Goal: Task Accomplishment & Management: Manage account settings

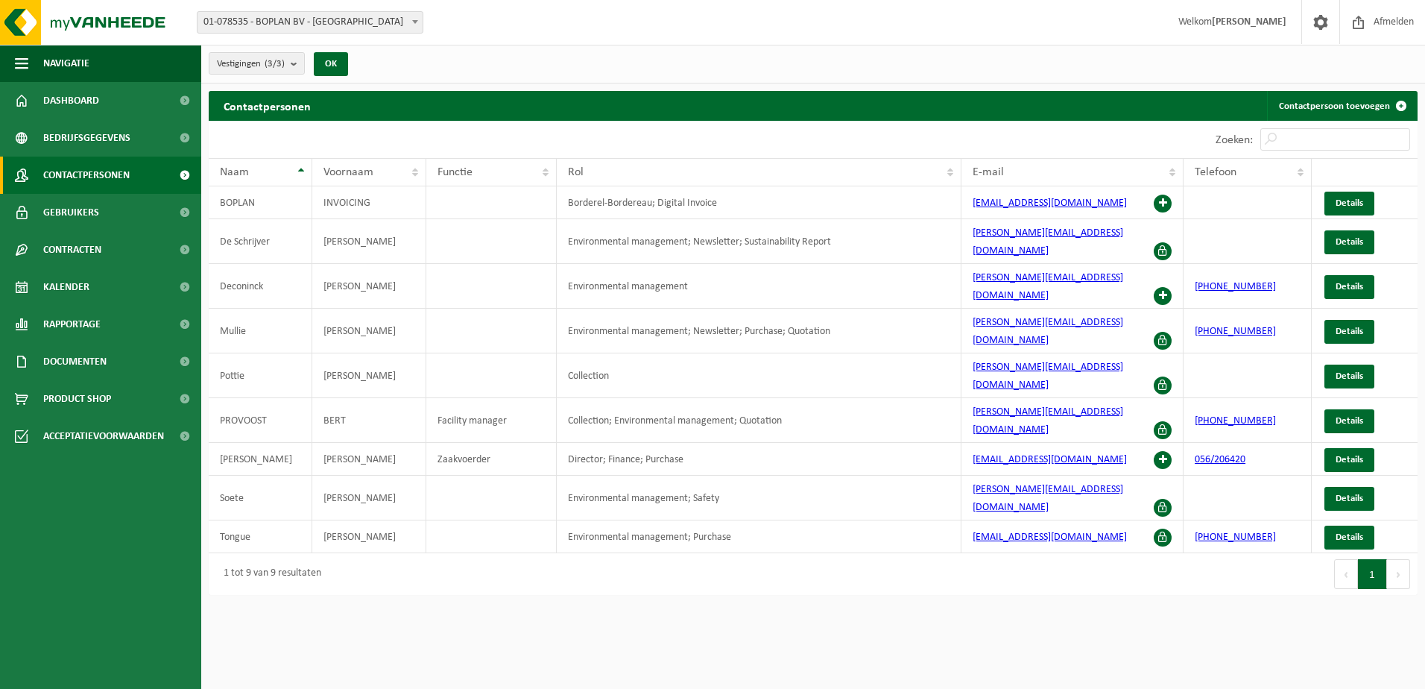
click at [104, 180] on span "Contactpersonen" at bounding box center [86, 175] width 86 height 37
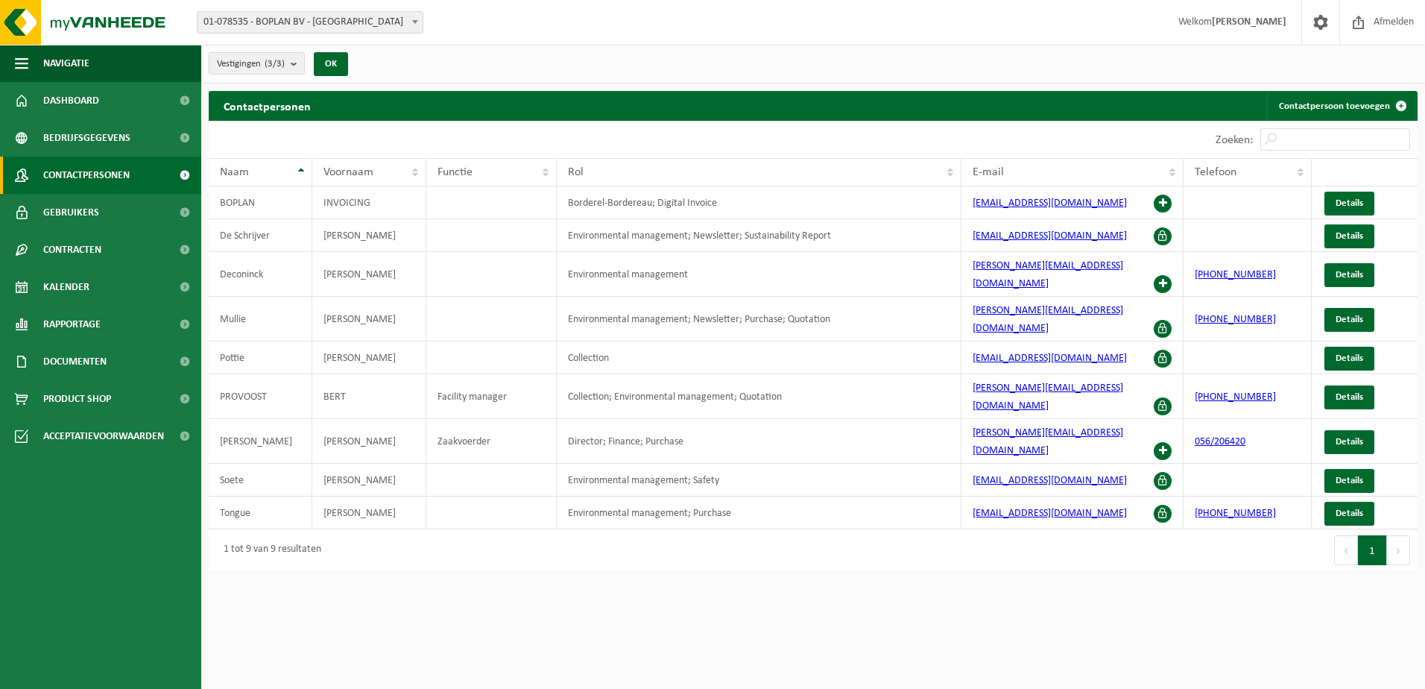
click at [715, 572] on html "Vestiging: 01-078535 - BOPLAN BV - MOORSELE 10-992357 - BOPLAN BV - MOORSELE 10…" at bounding box center [712, 344] width 1425 height 689
click at [89, 173] on span "Contactpersonen" at bounding box center [86, 175] width 86 height 37
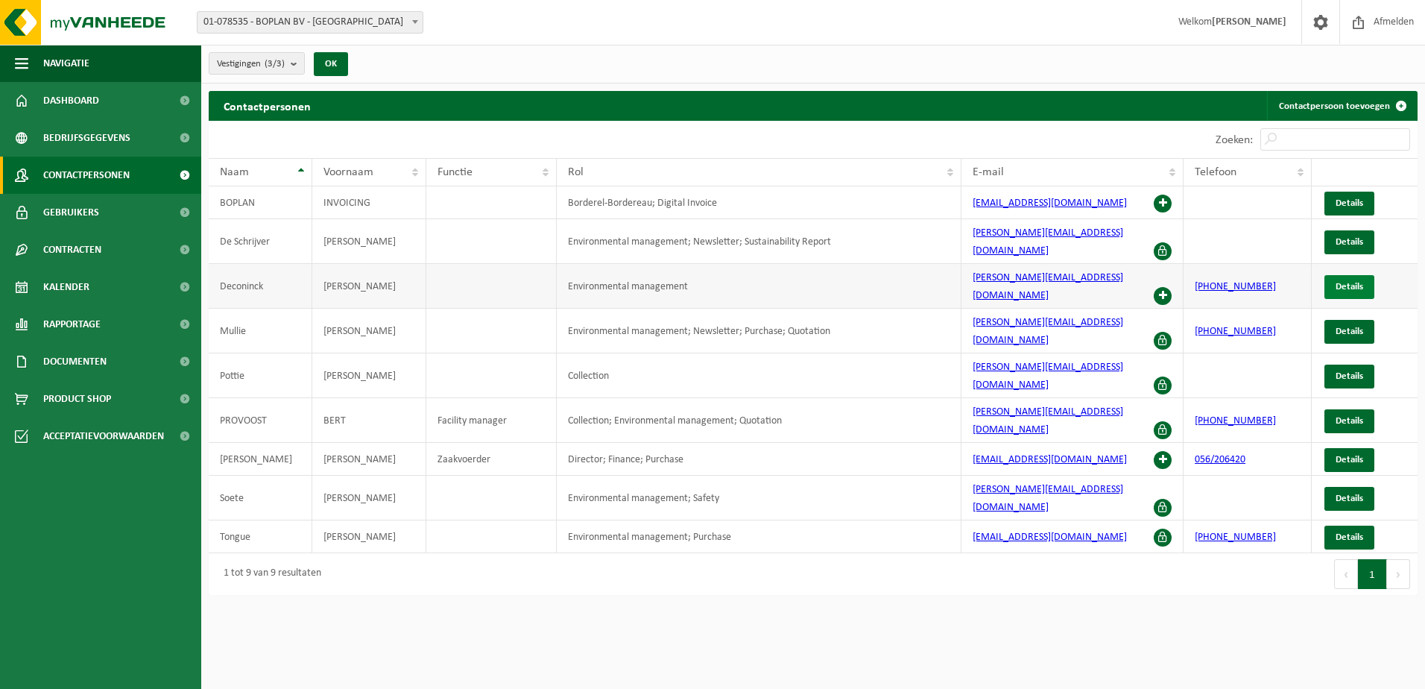
click at [1366, 275] on link "Details" at bounding box center [1350, 287] width 50 height 24
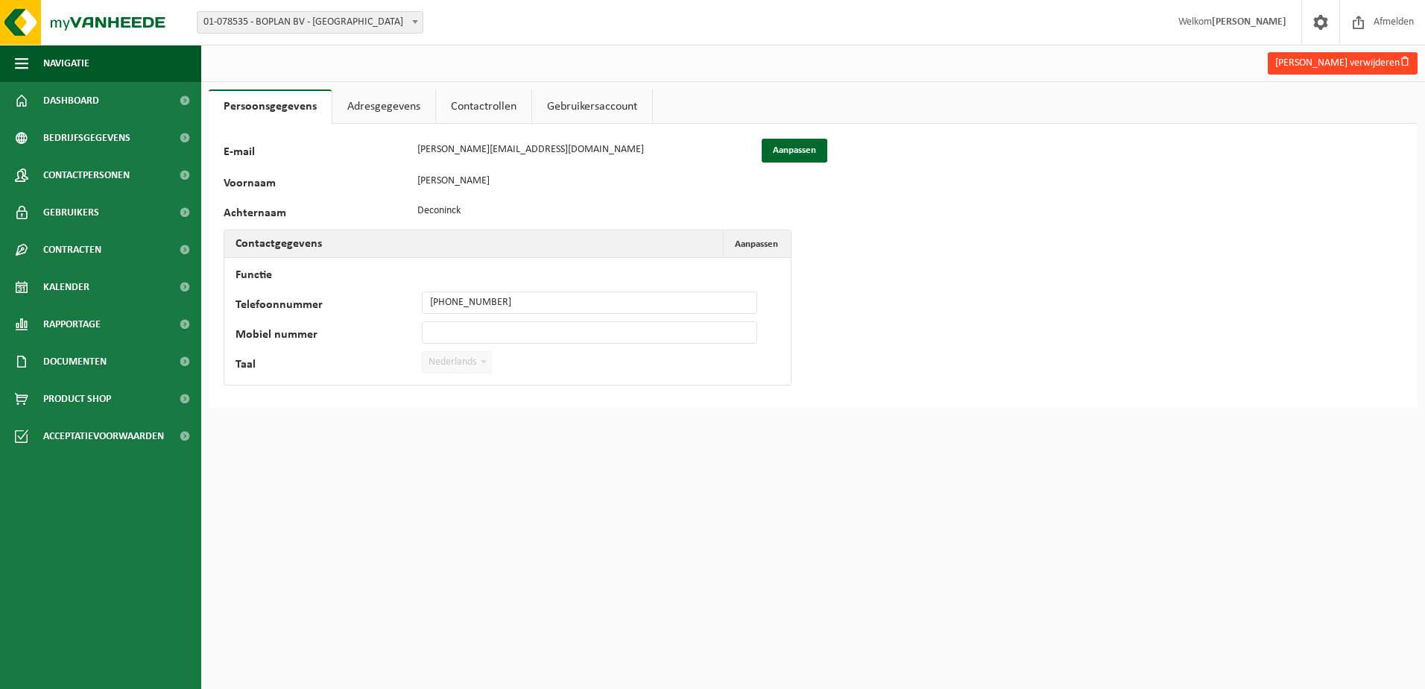
click at [1342, 67] on button "Jonas Deconinck verwijderen" at bounding box center [1343, 63] width 150 height 22
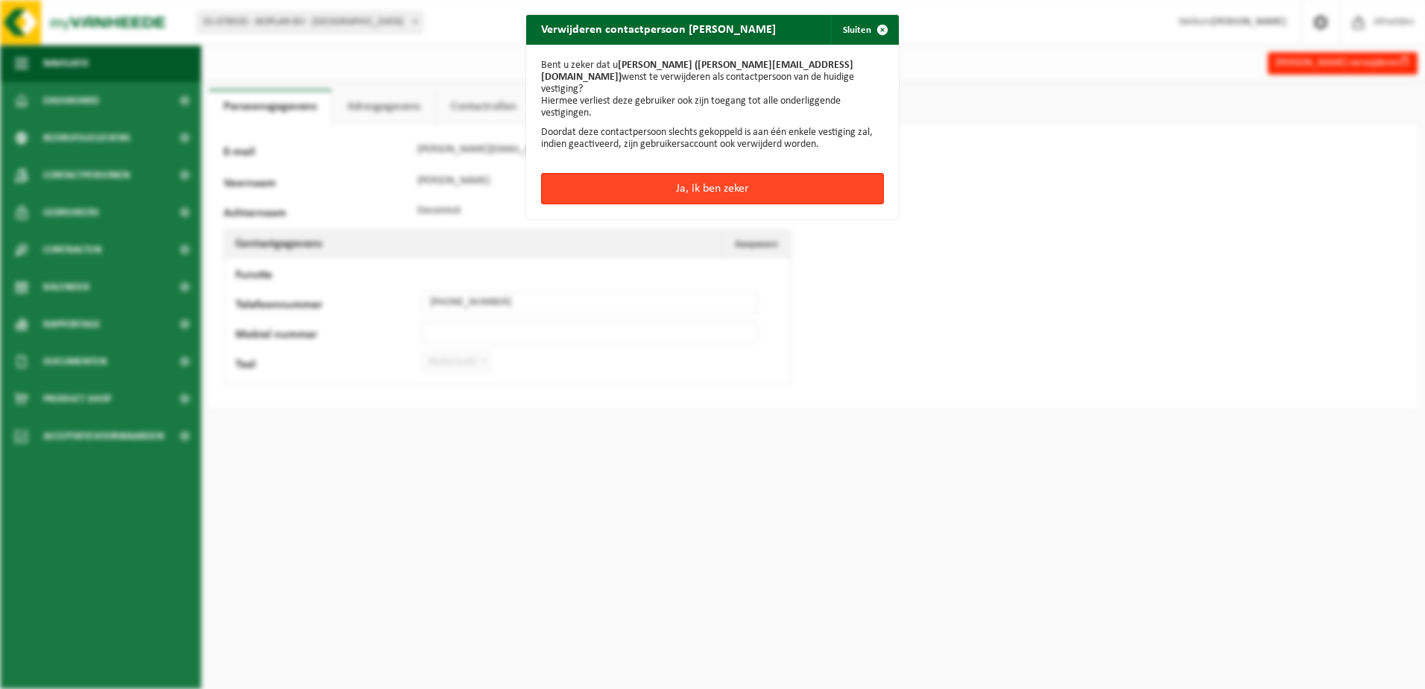
click at [707, 185] on button "Ja, ik ben zeker" at bounding box center [712, 188] width 343 height 31
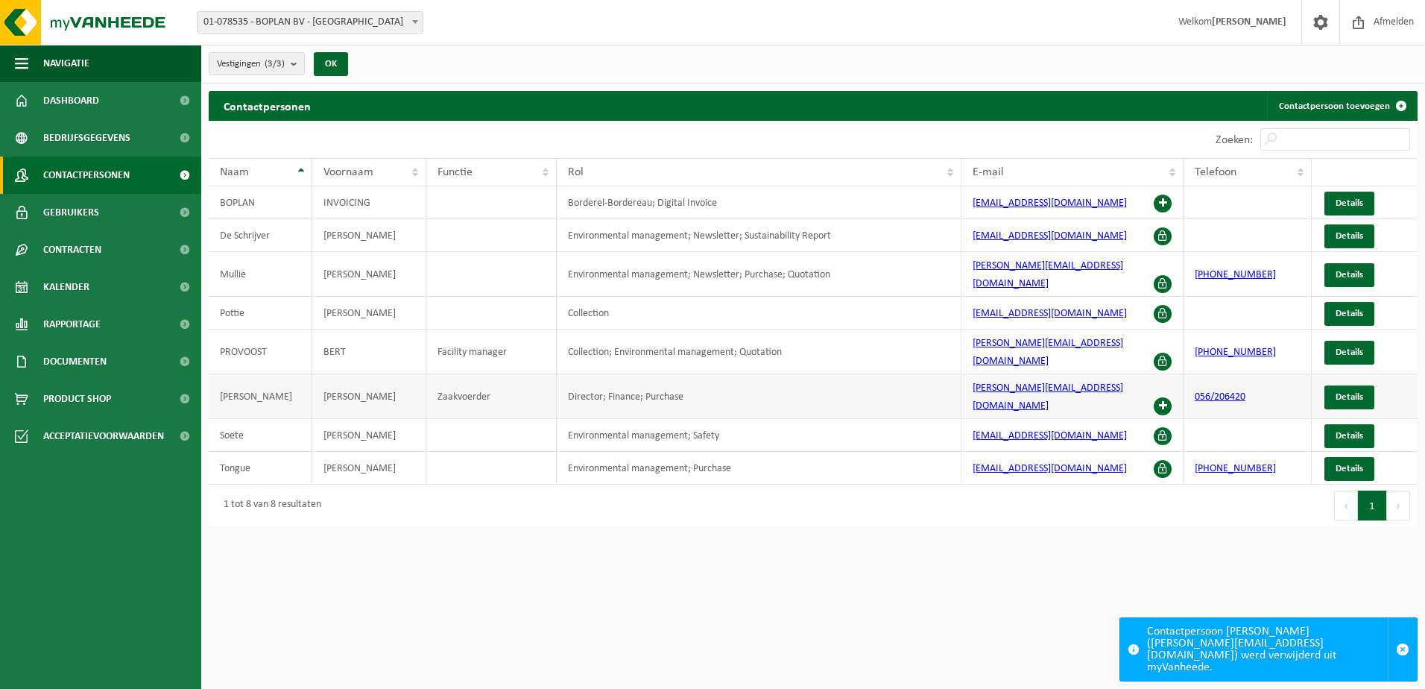
click at [1166, 397] on span at bounding box center [1163, 406] width 18 height 18
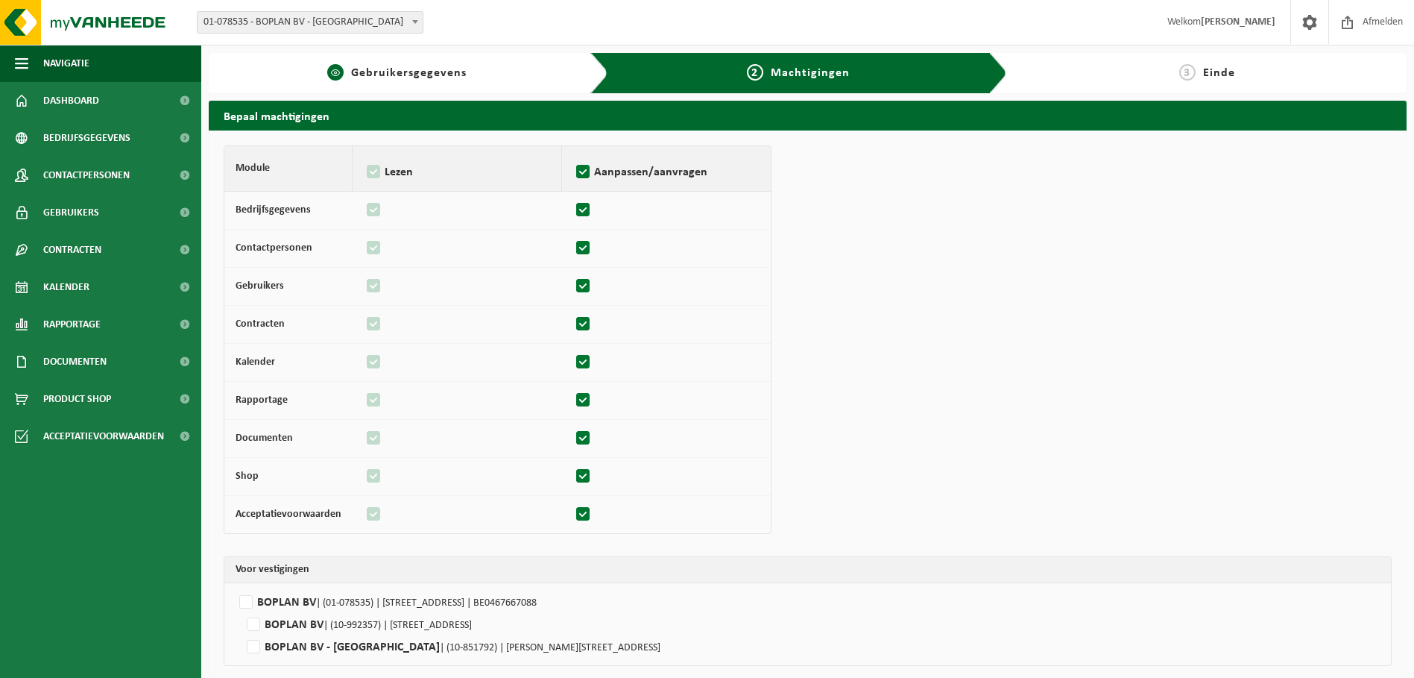
click at [352, 67] on link "1 Gebruikersgegevens" at bounding box center [397, 73] width 362 height 18
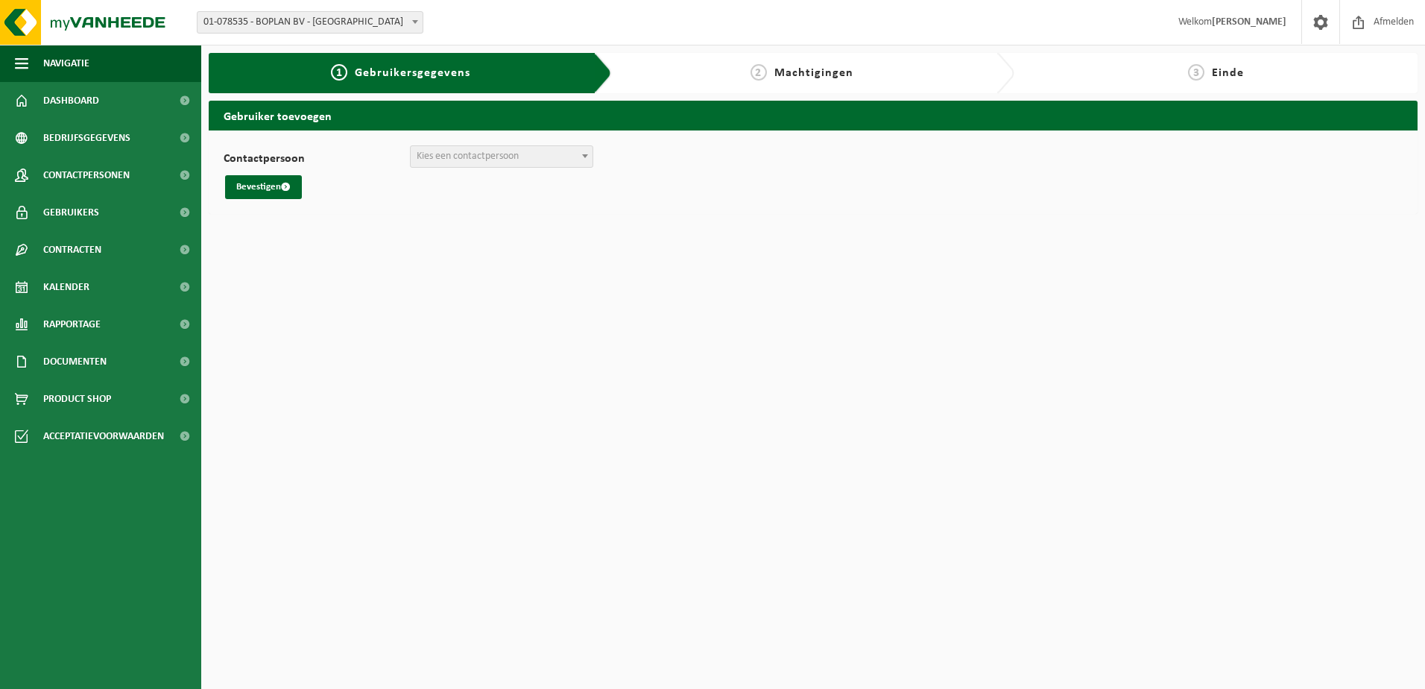
click at [567, 156] on span "Kies een contactpersoon" at bounding box center [502, 156] width 182 height 21
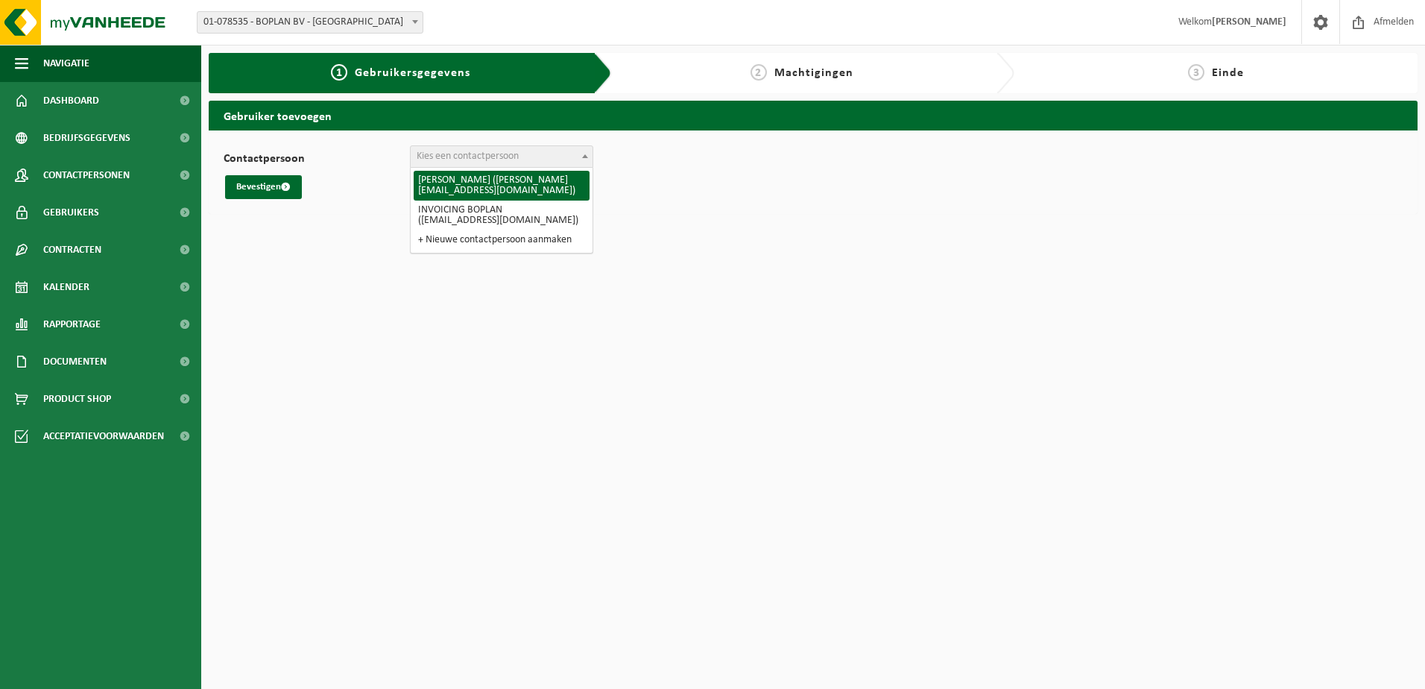
click at [722, 179] on div "Bevestigen" at bounding box center [813, 187] width 1179 height 24
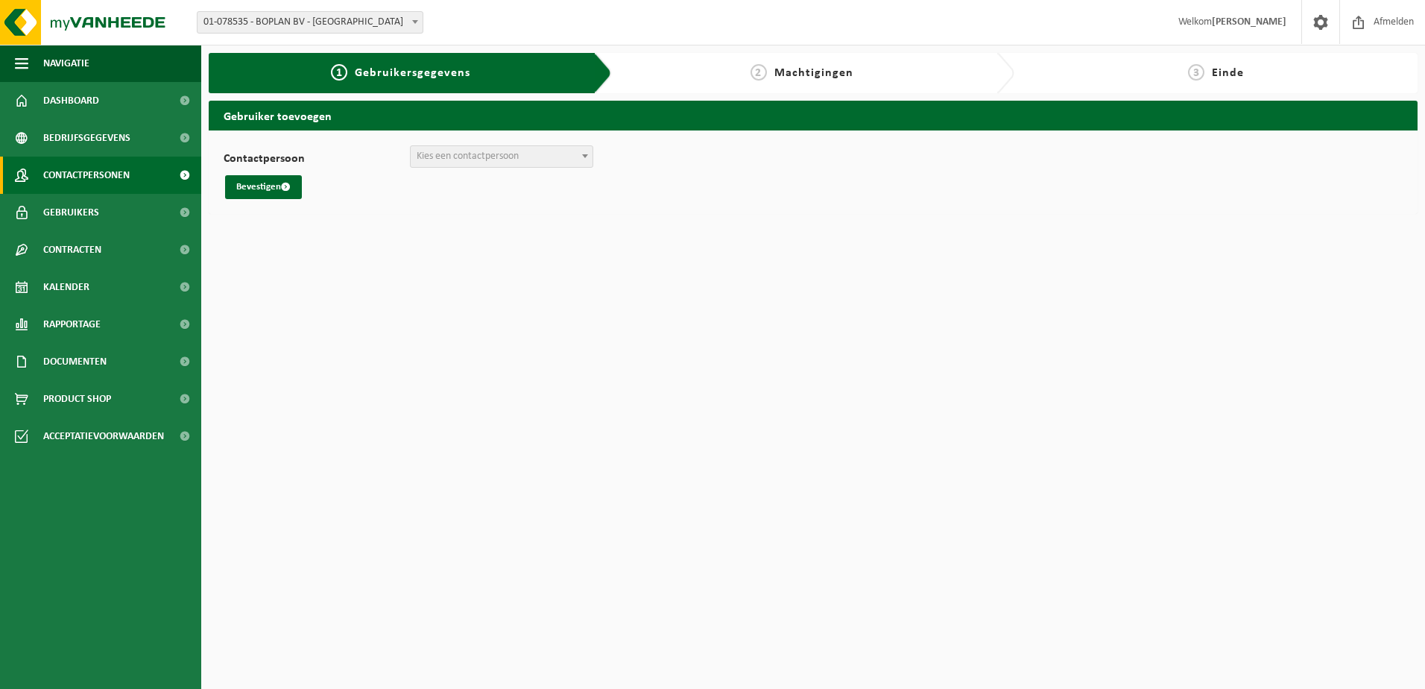
click at [107, 165] on span "Contactpersonen" at bounding box center [86, 175] width 86 height 37
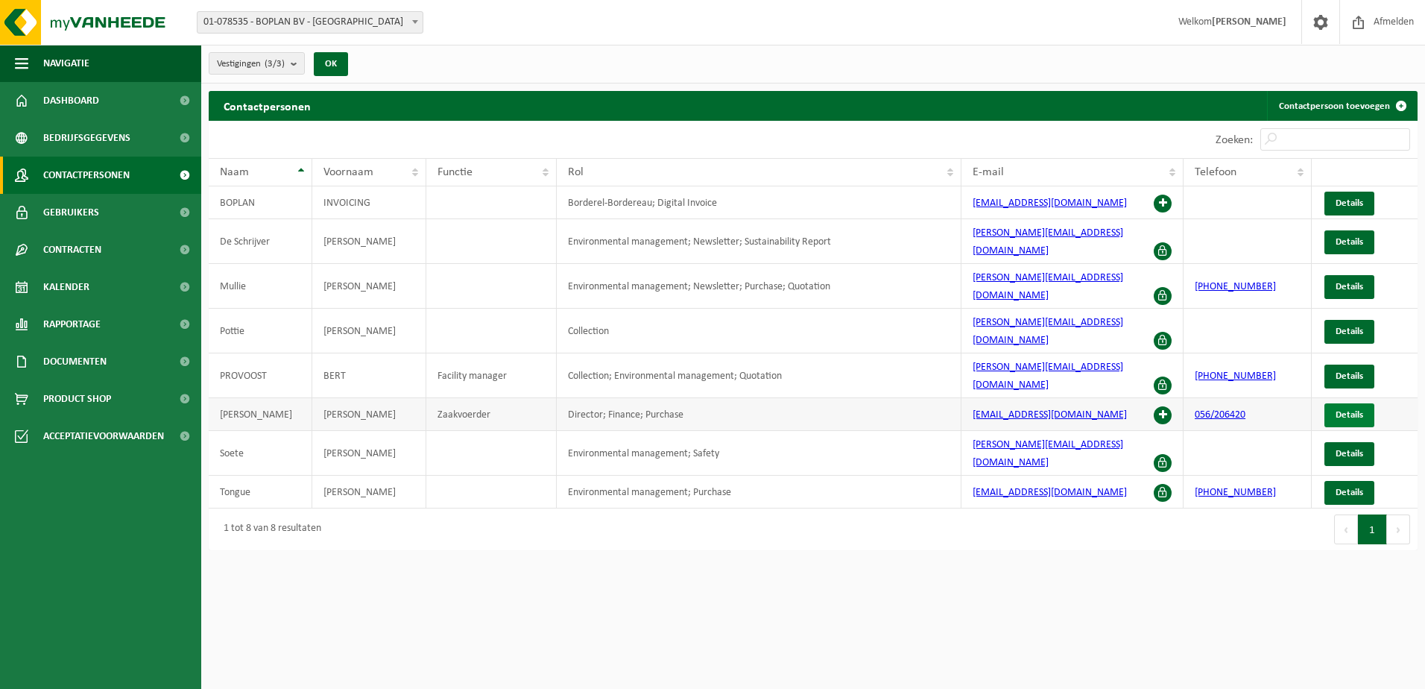
click at [1348, 410] on span "Details" at bounding box center [1350, 415] width 28 height 10
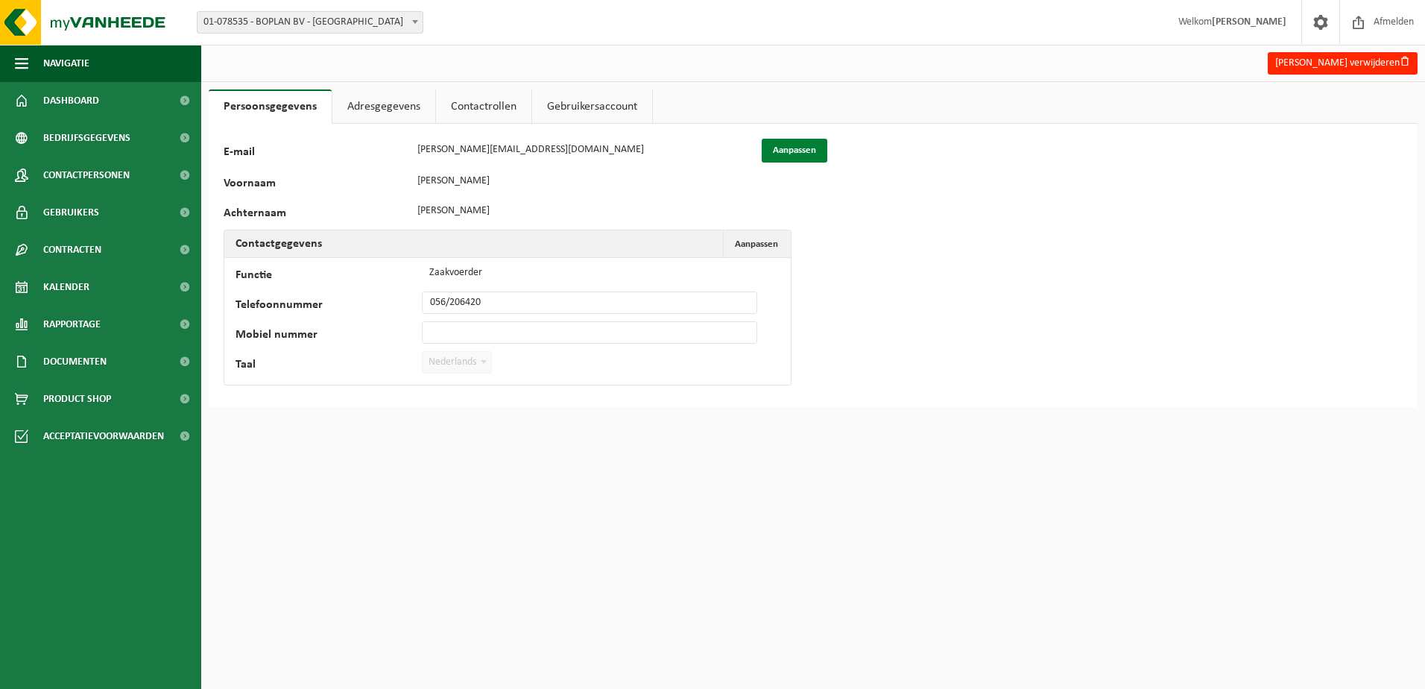
click at [812, 158] on button "Aanpassen" at bounding box center [795, 151] width 66 height 24
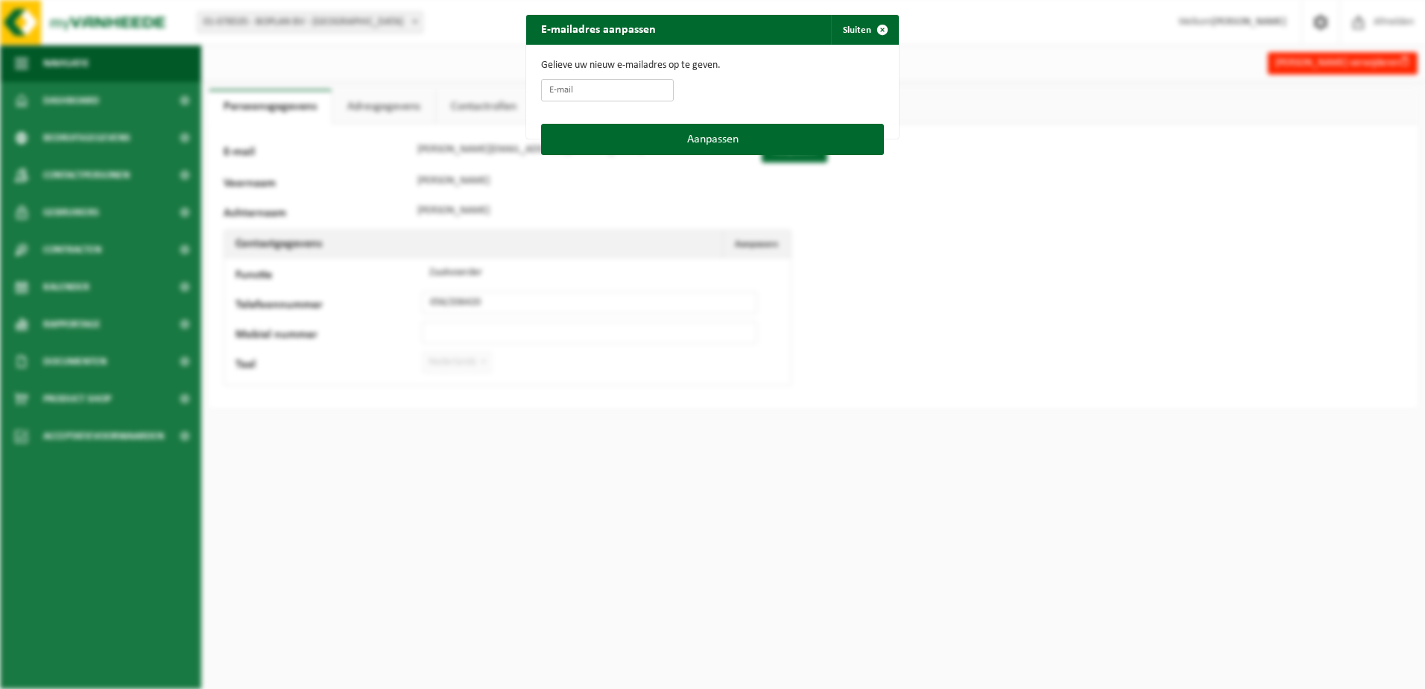
click at [585, 97] on input "E-mail" at bounding box center [607, 90] width 133 height 22
type input "a.baert@boplan.be"
click at [685, 145] on button "Aanpassen" at bounding box center [712, 139] width 343 height 31
type input "a.baert@boplan.be"
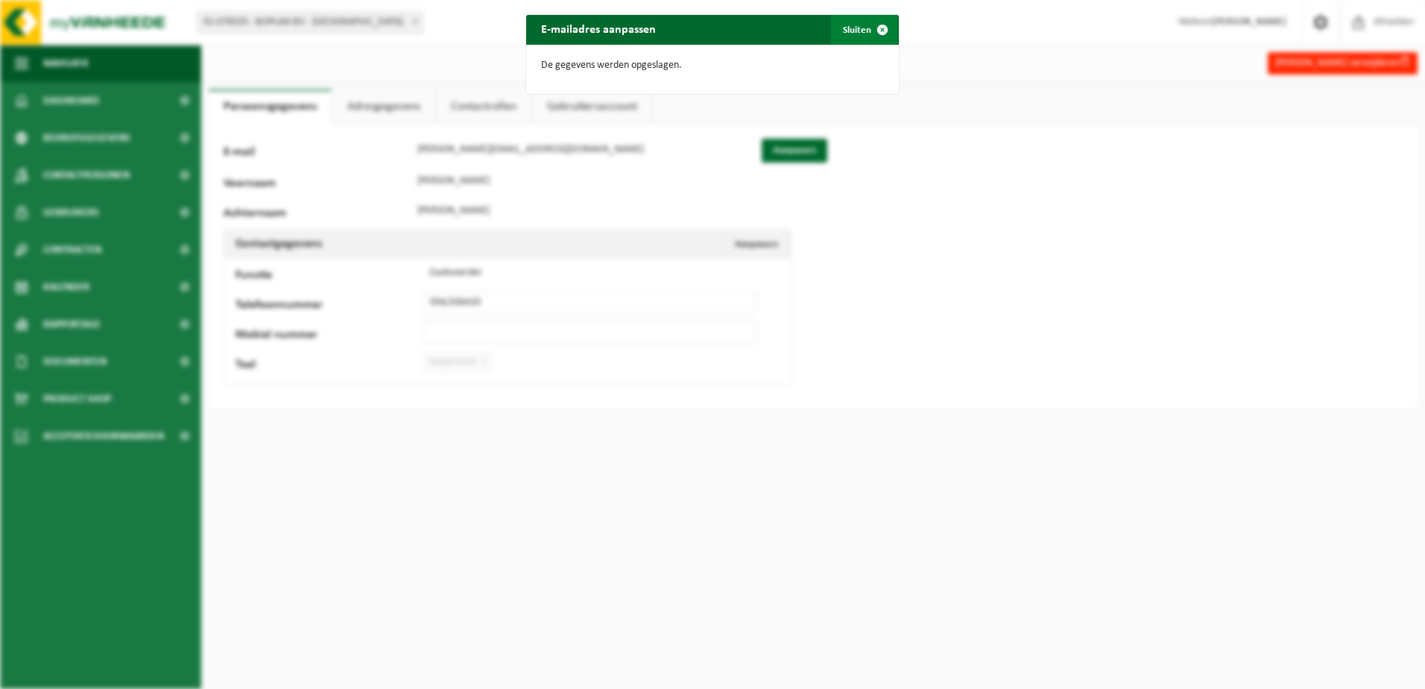
click at [874, 22] on span "button" at bounding box center [883, 30] width 30 height 30
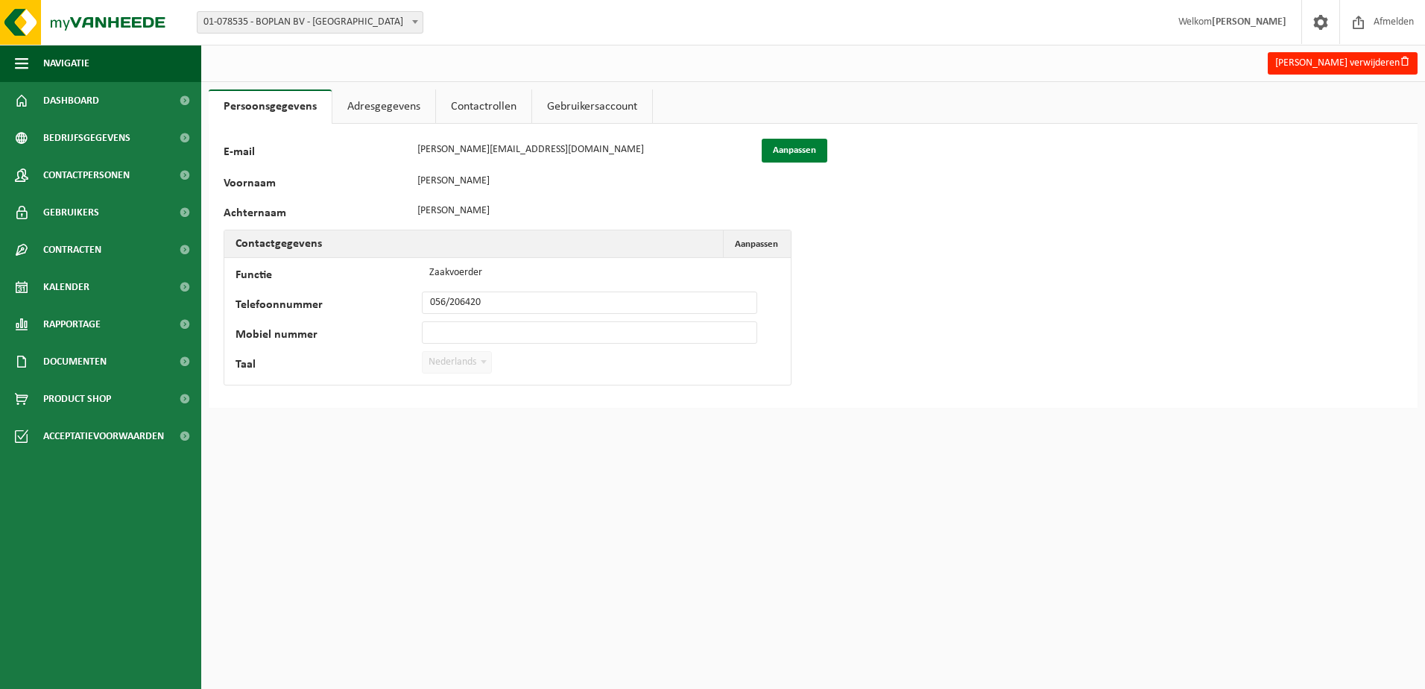
click at [812, 160] on button "Aanpassen" at bounding box center [795, 151] width 66 height 24
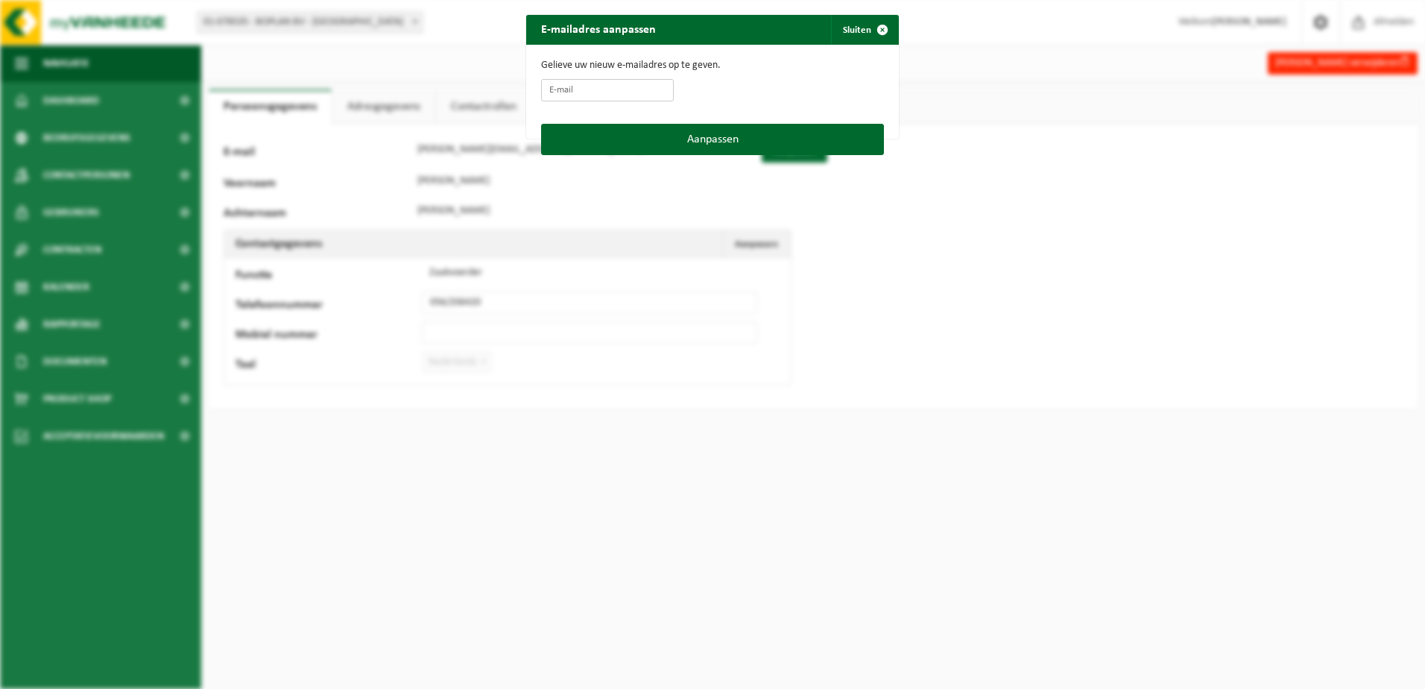
click at [626, 92] on input "E-mail" at bounding box center [607, 90] width 133 height 22
type input "a.baert@boplan.com"
click at [647, 126] on button "Aanpassen" at bounding box center [712, 139] width 343 height 31
type input "a.baert@boplan.com"
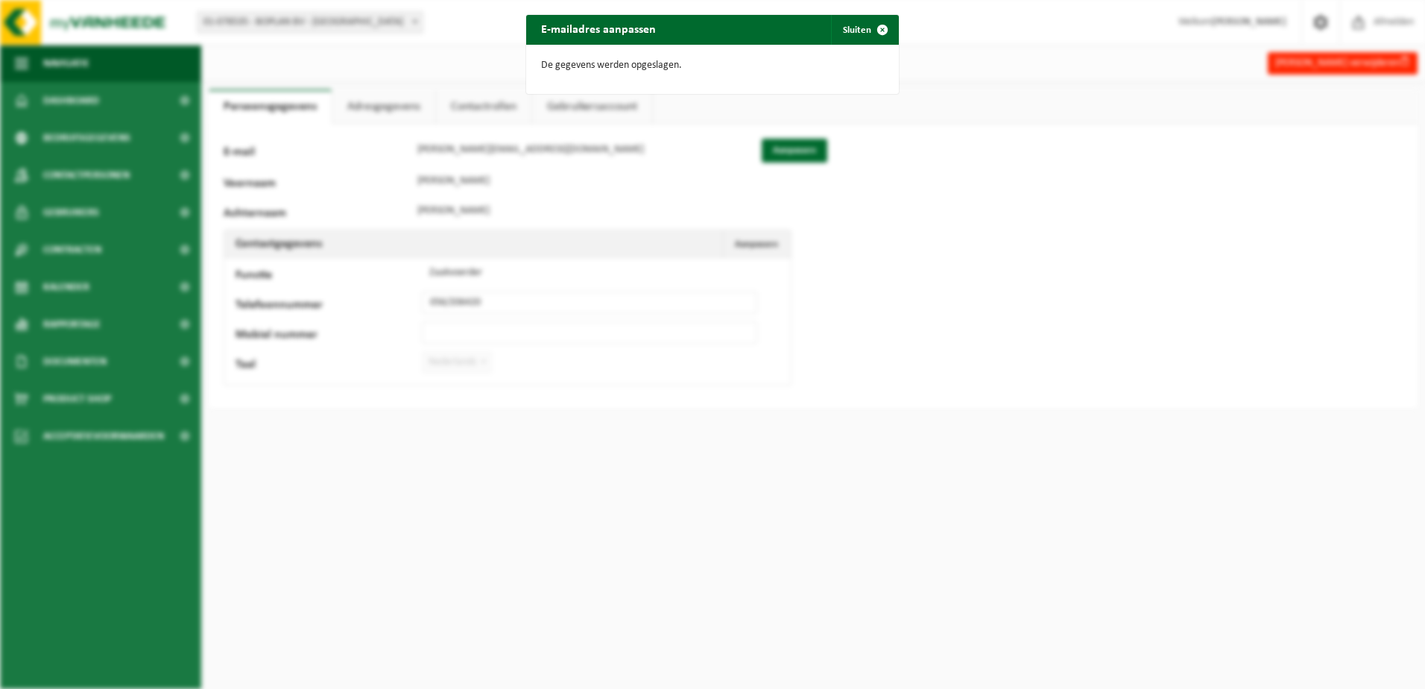
click at [643, 198] on div "E-mailadres aanpassen Sluiten De gegevens werden opgeslagen." at bounding box center [712, 344] width 1425 height 689
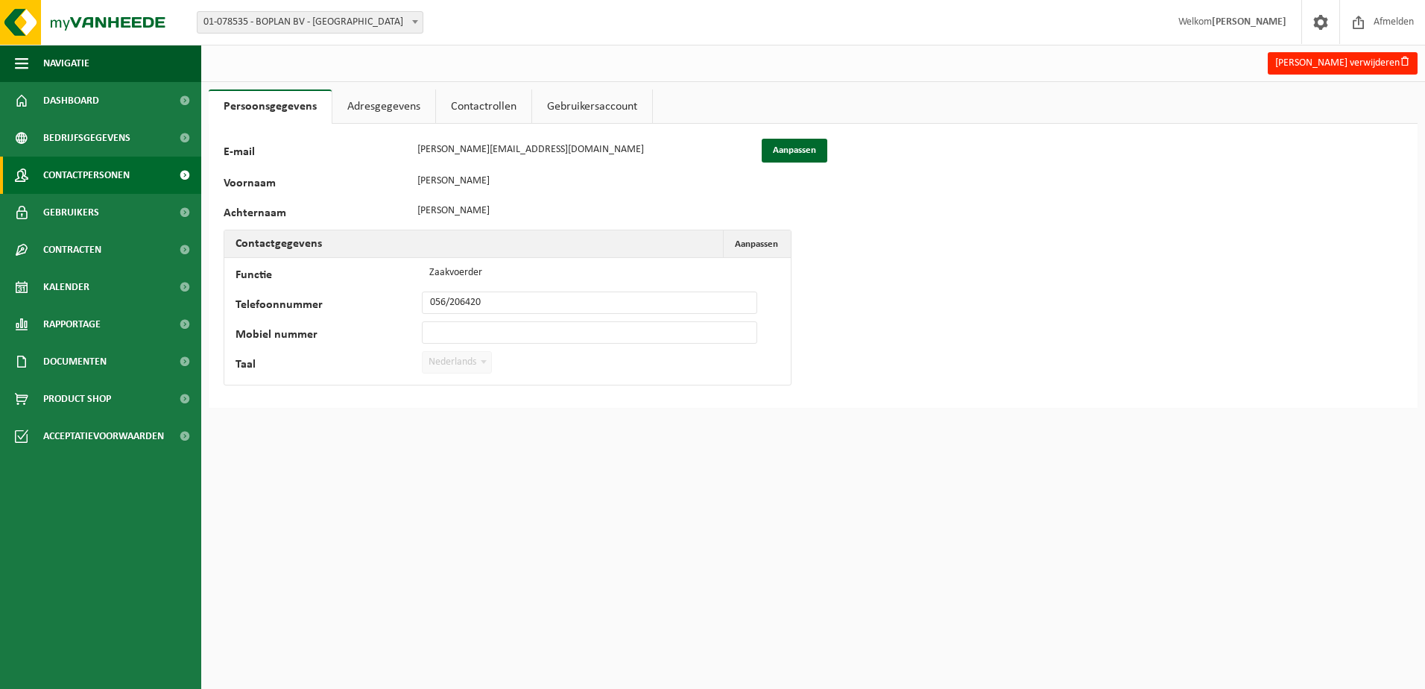
click at [93, 168] on span "Contactpersonen" at bounding box center [86, 175] width 86 height 37
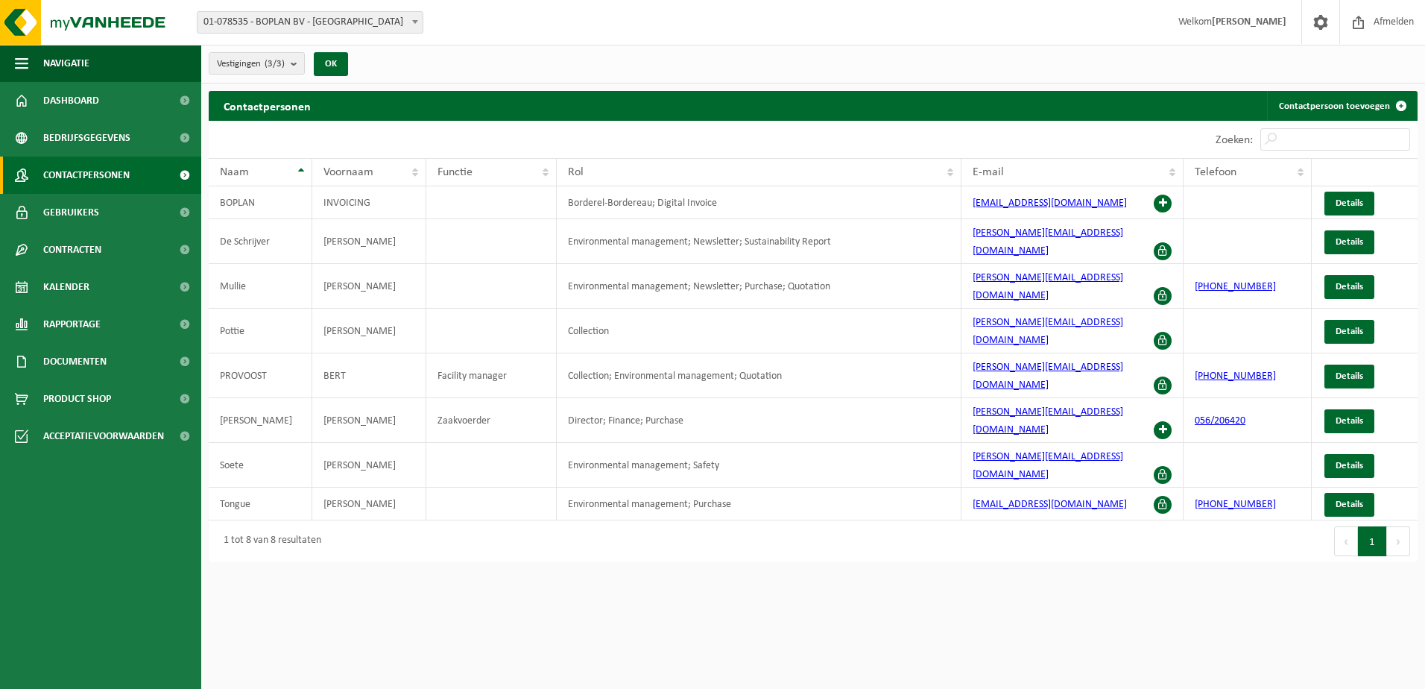
click at [1395, 526] on button "Volgende" at bounding box center [1398, 541] width 23 height 30
click at [89, 154] on span "Bedrijfsgegevens" at bounding box center [86, 137] width 87 height 37
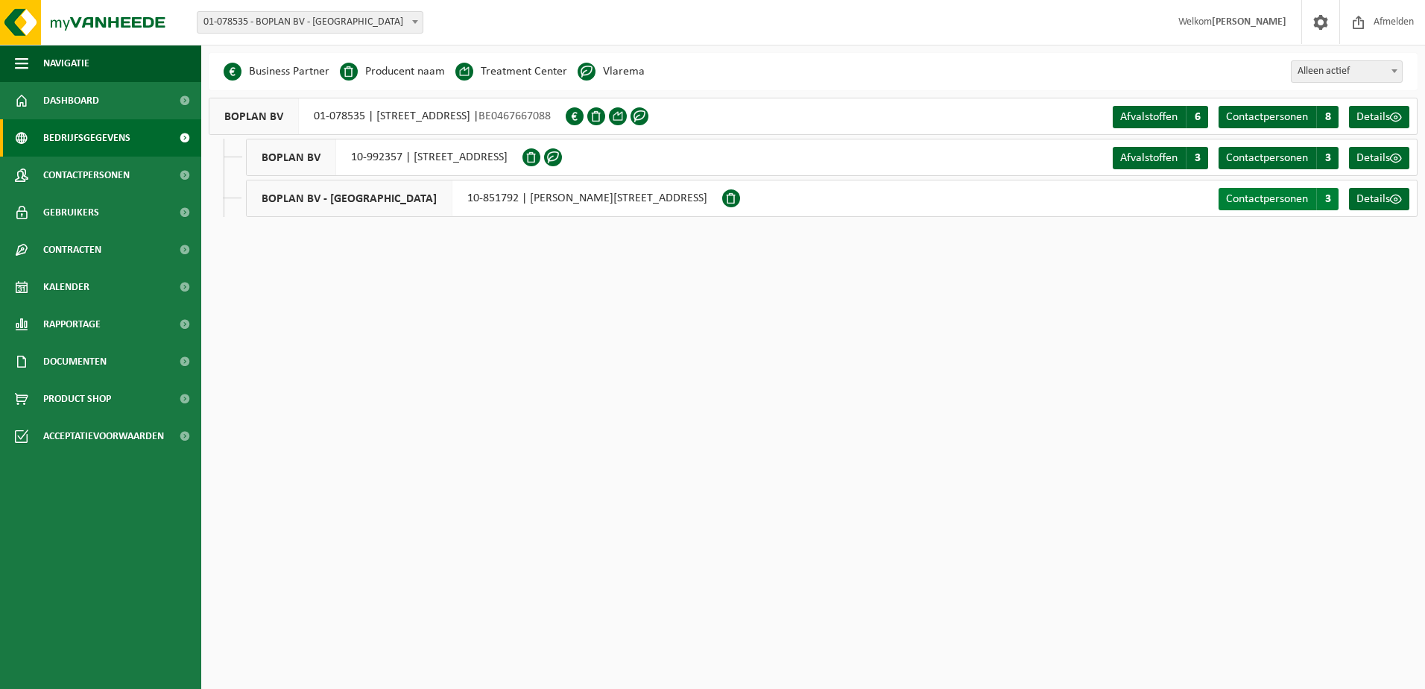
click at [1286, 200] on span "Contactpersonen" at bounding box center [1267, 199] width 82 height 12
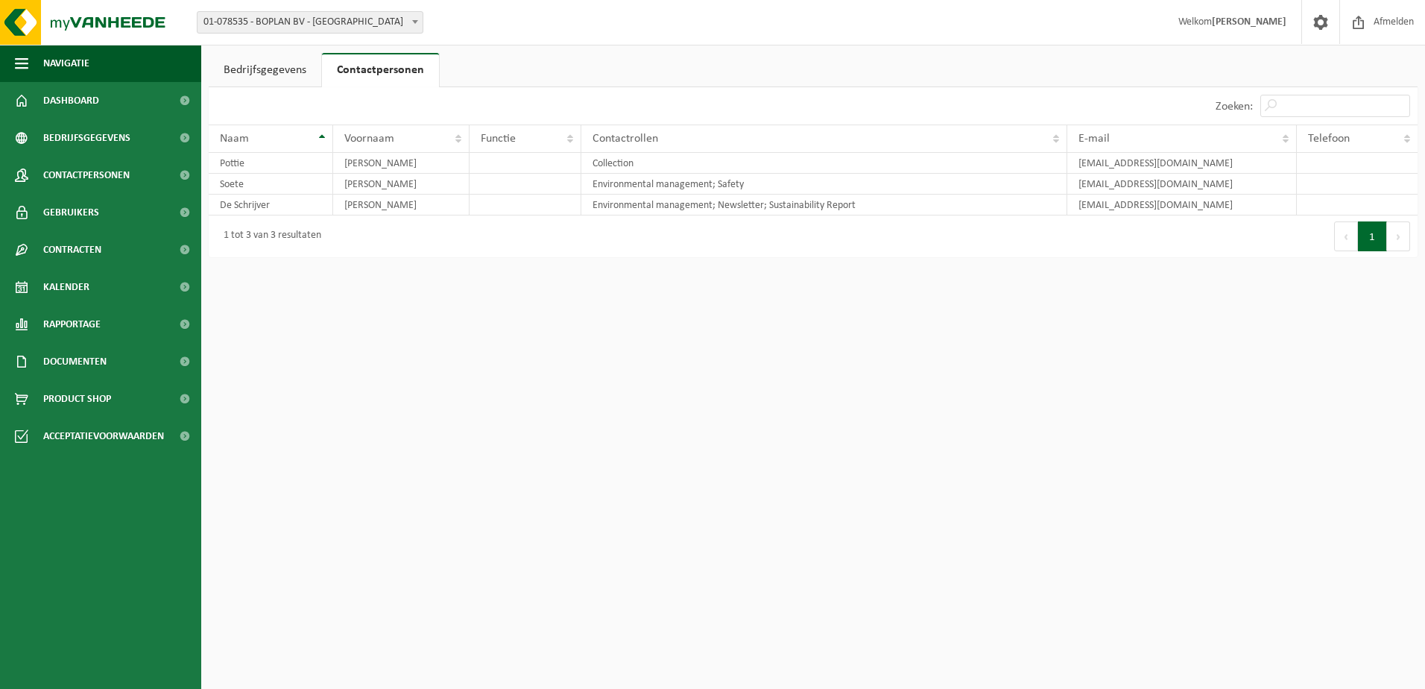
click at [243, 62] on link "Bedrijfsgegevens" at bounding box center [265, 70] width 113 height 34
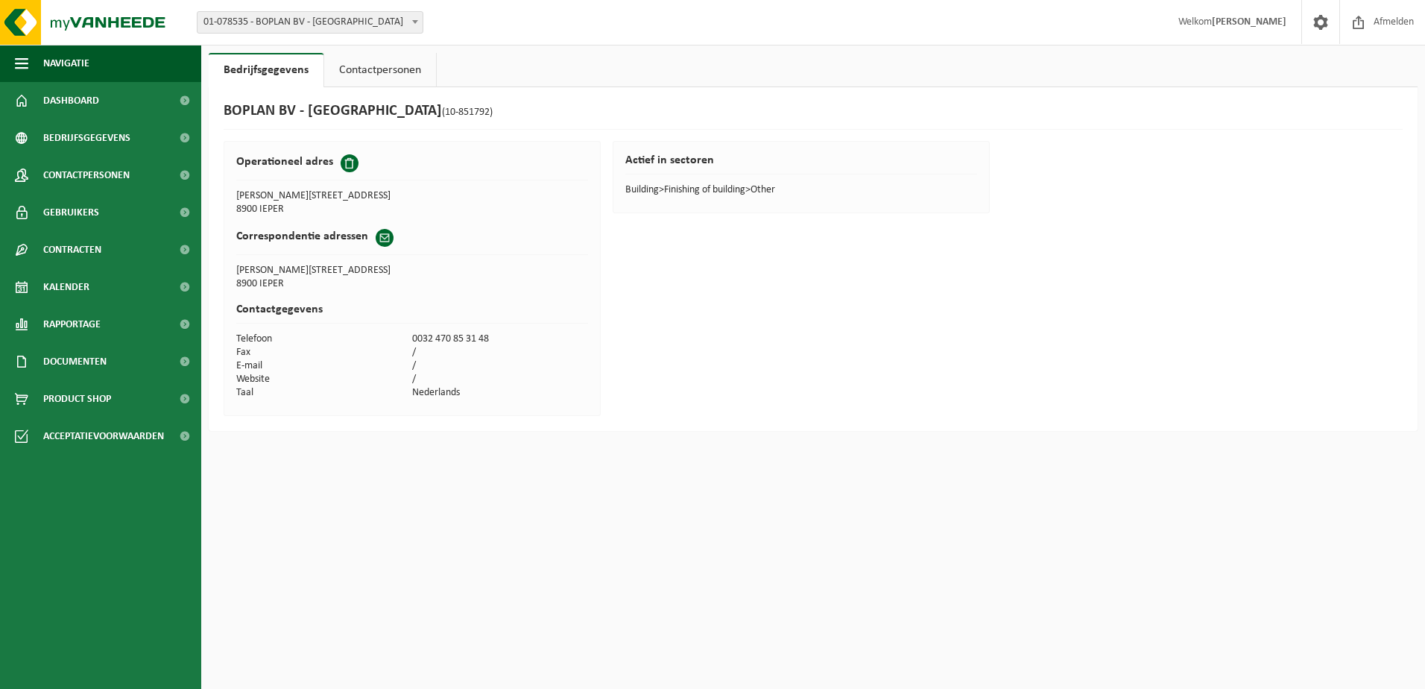
click at [344, 164] on span at bounding box center [350, 163] width 18 height 18
click at [554, 186] on th "Operationeel adres" at bounding box center [412, 167] width 353 height 44
click at [111, 177] on span "Contactpersonen" at bounding box center [86, 175] width 86 height 37
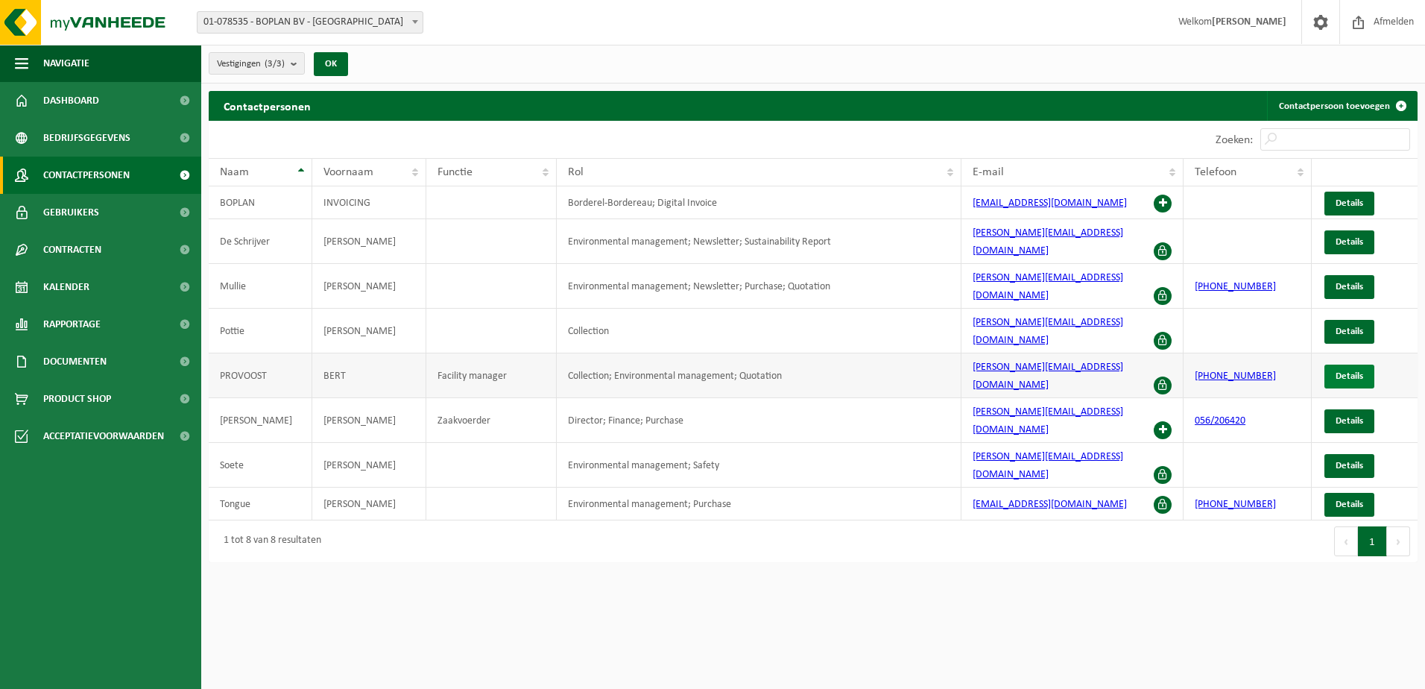
click at [1336, 371] on span "Details" at bounding box center [1350, 376] width 28 height 10
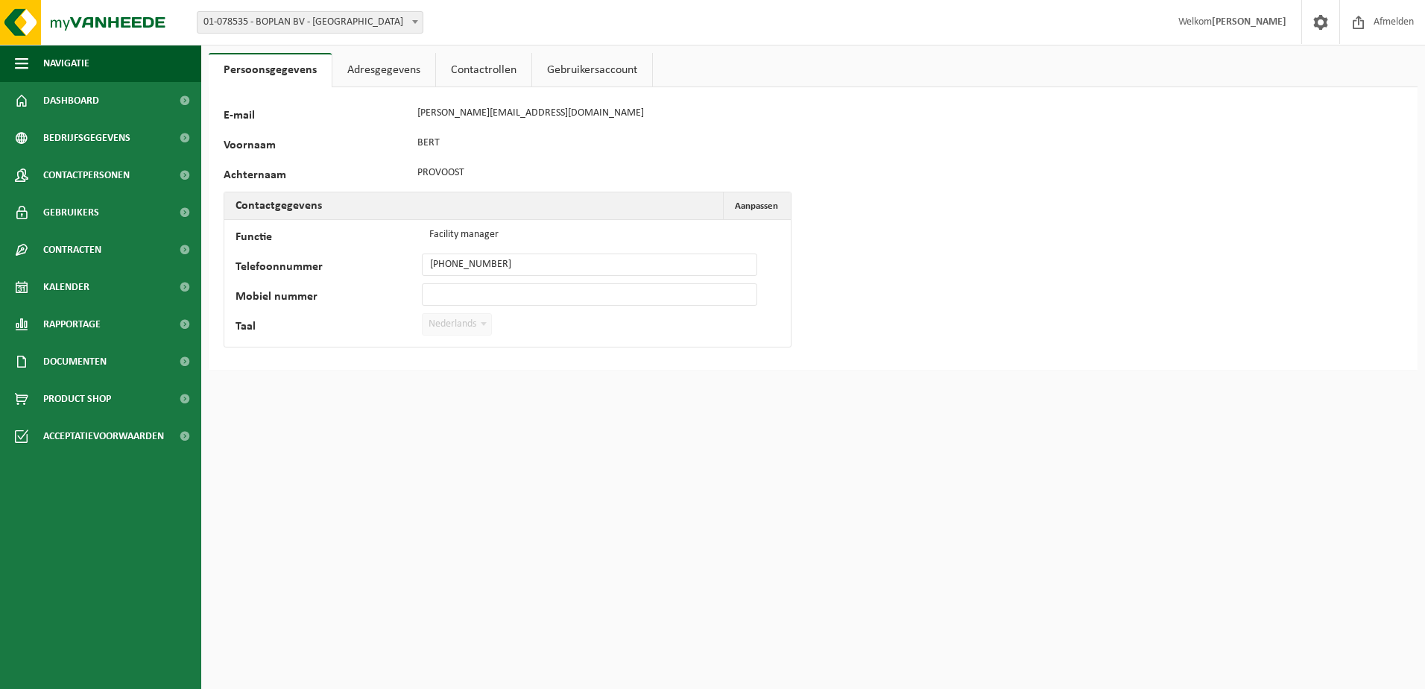
click at [369, 64] on link "Adresgegevens" at bounding box center [383, 70] width 103 height 34
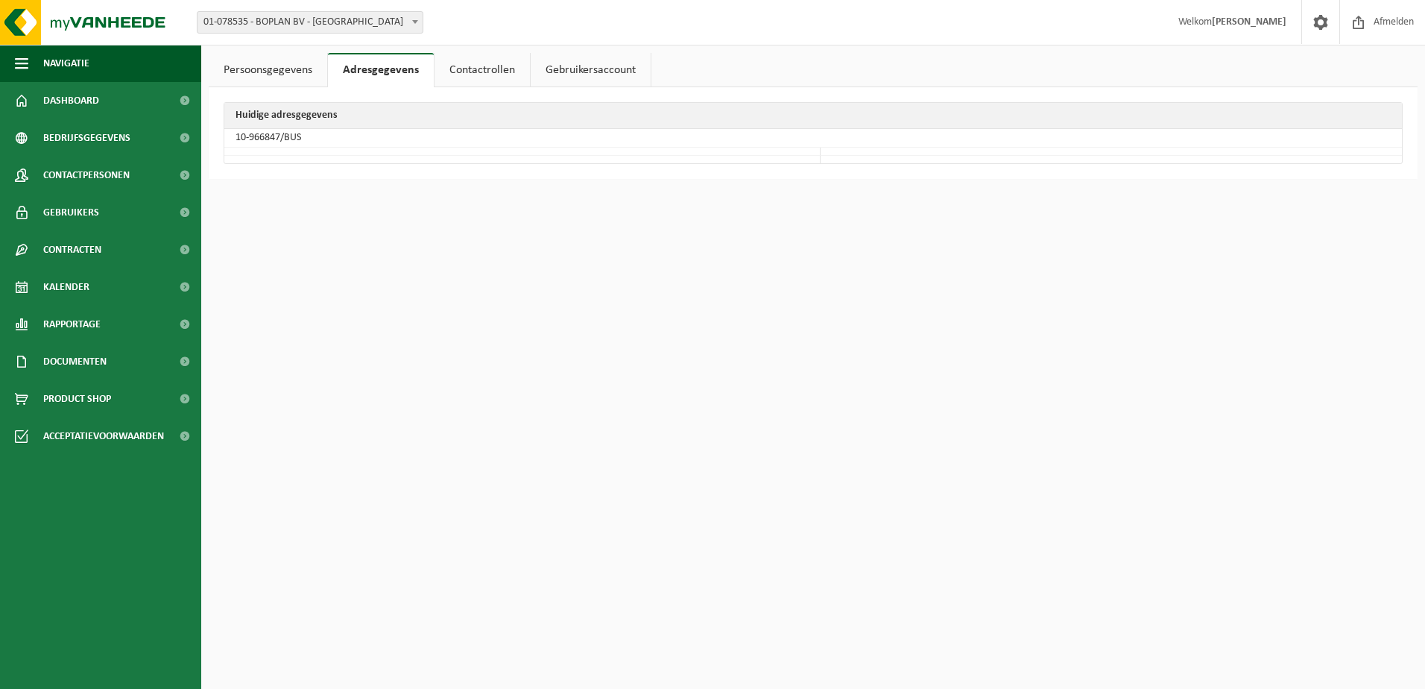
click at [466, 64] on link "Contactrollen" at bounding box center [482, 70] width 95 height 34
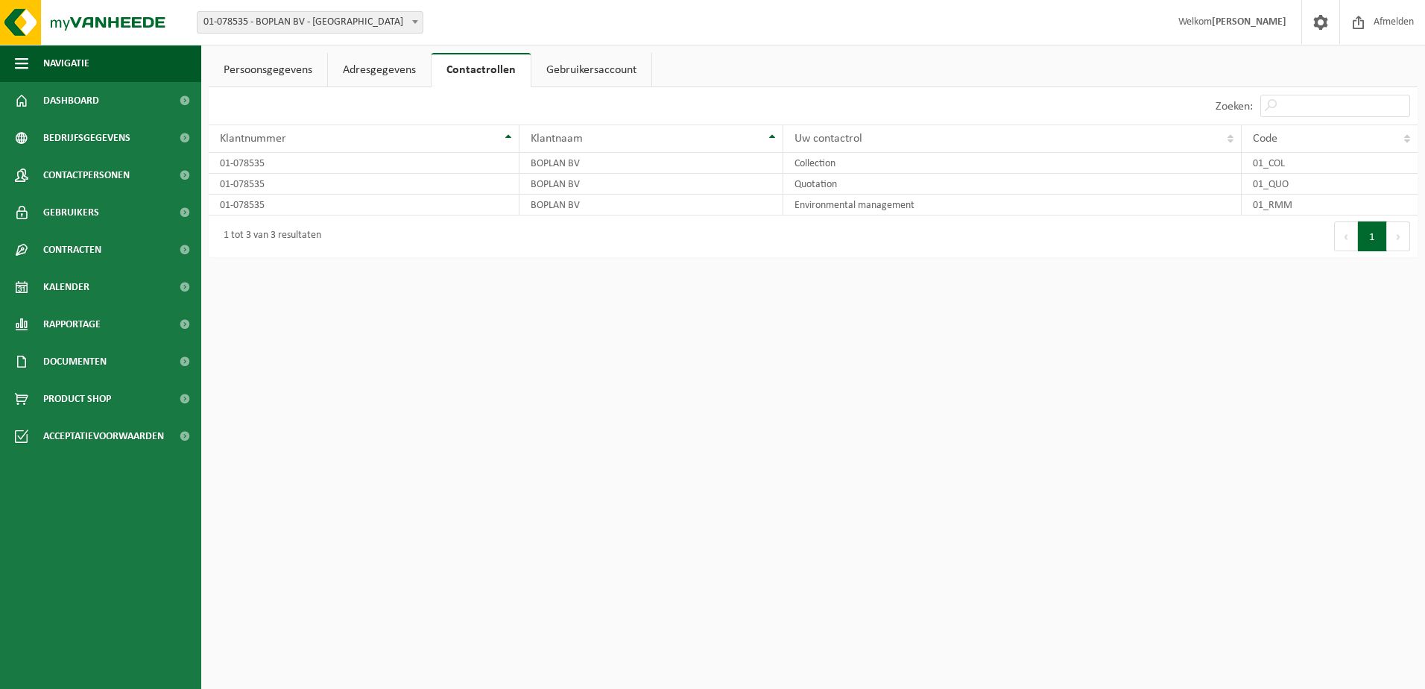
click at [592, 72] on link "Gebruikersaccount" at bounding box center [591, 70] width 120 height 34
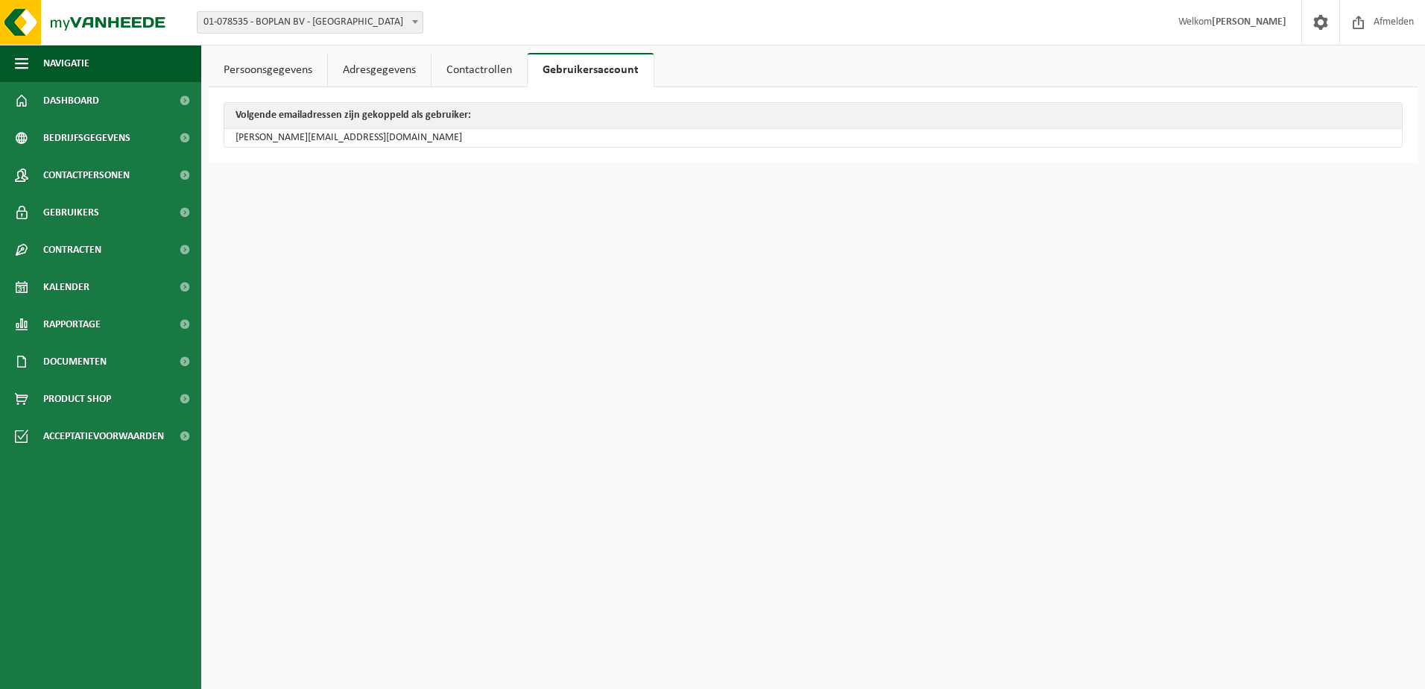
click at [252, 72] on link "Persoonsgegevens" at bounding box center [268, 70] width 119 height 34
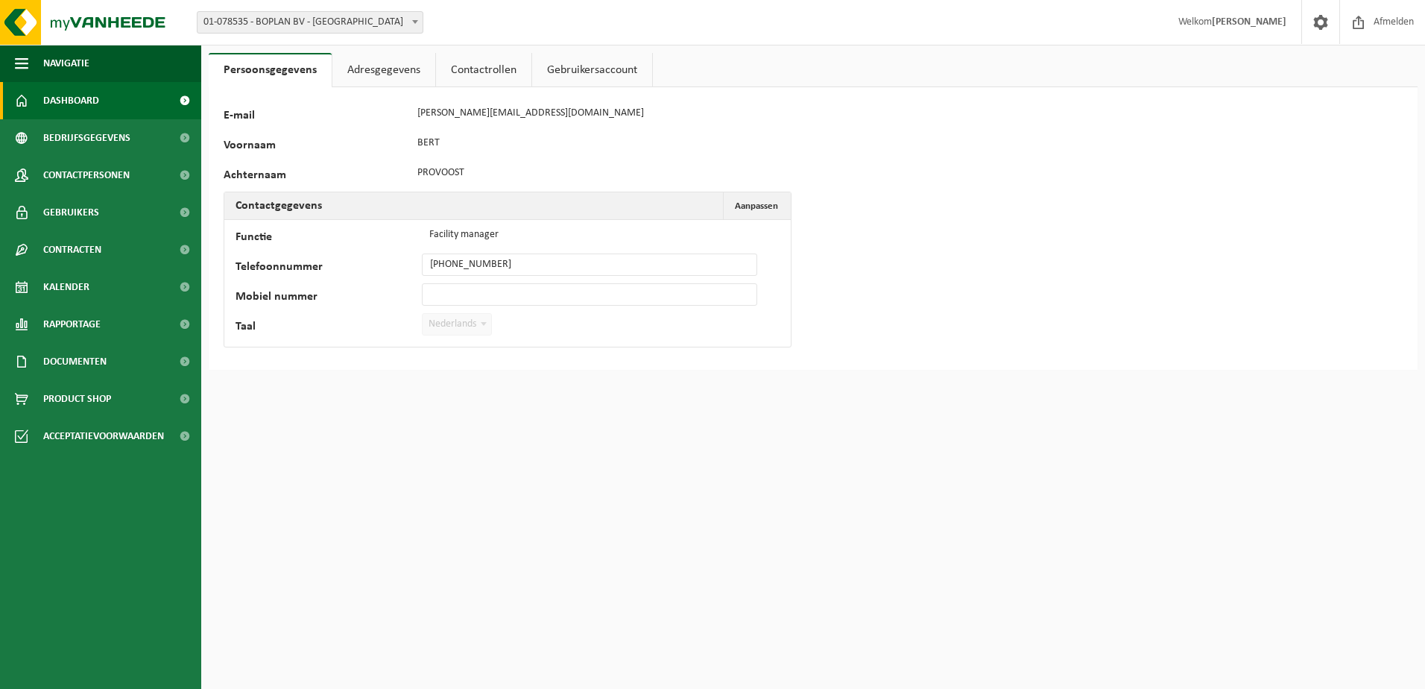
click at [119, 107] on link "Dashboard" at bounding box center [100, 100] width 201 height 37
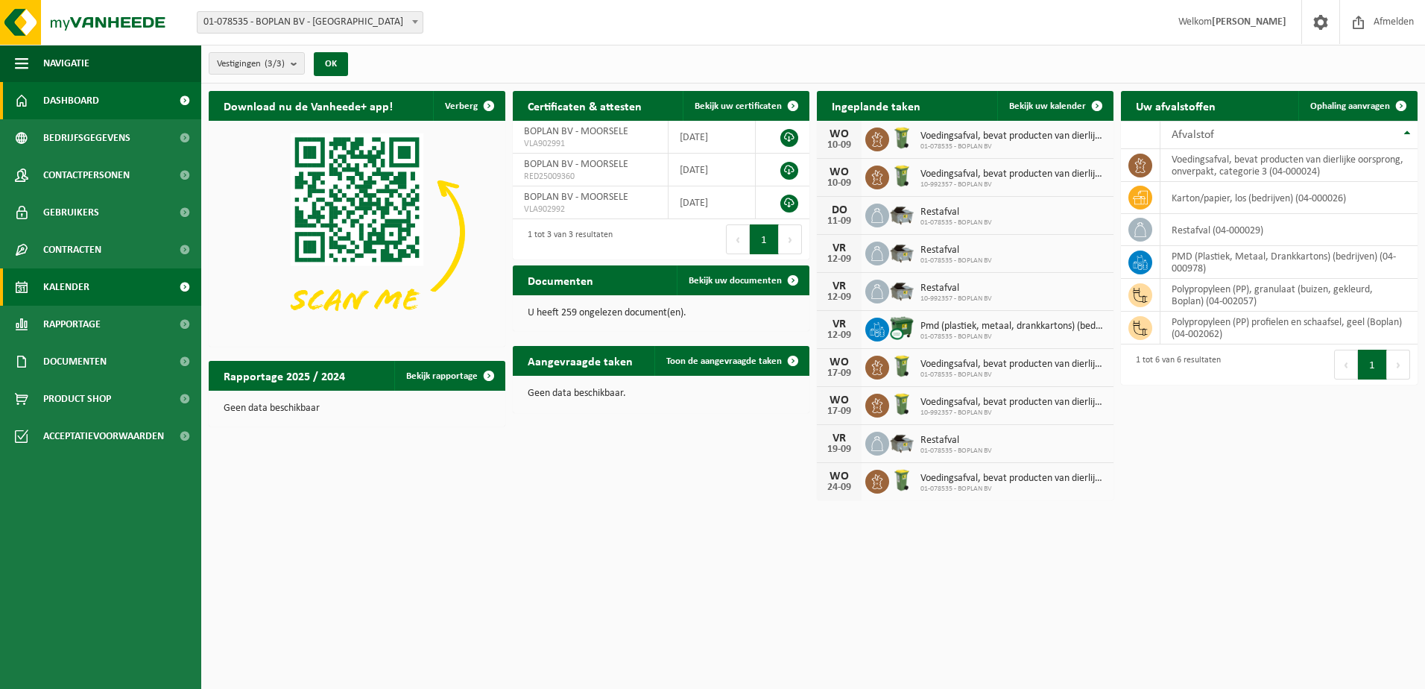
click at [93, 291] on link "Kalender" at bounding box center [100, 286] width 201 height 37
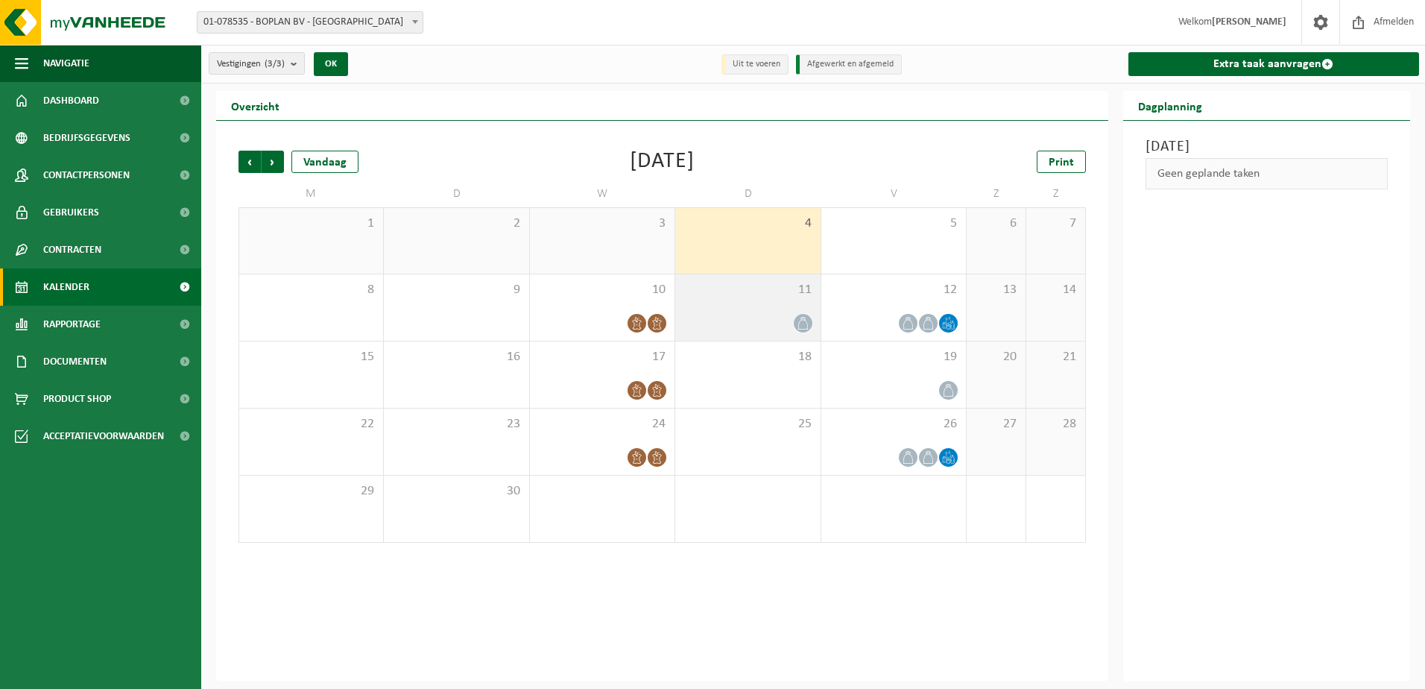
click at [791, 318] on div at bounding box center [748, 323] width 130 height 20
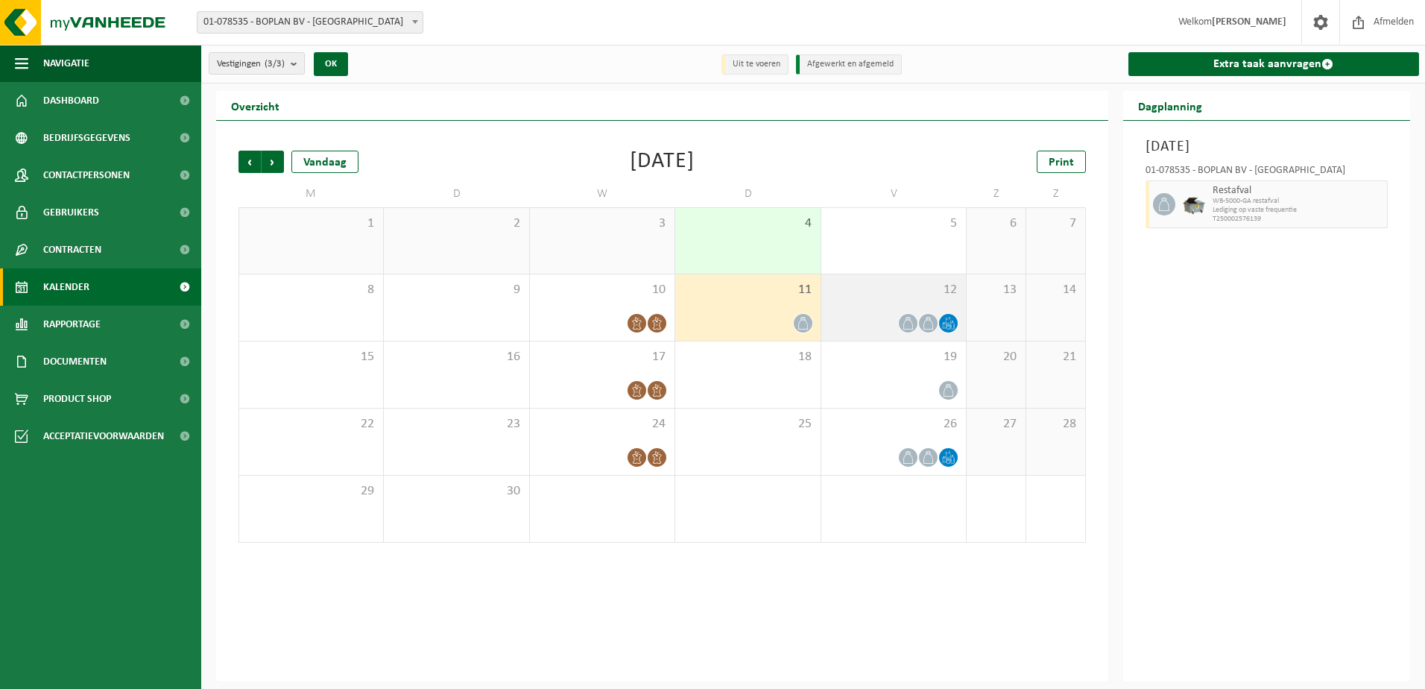
click at [868, 312] on div "12" at bounding box center [893, 307] width 145 height 66
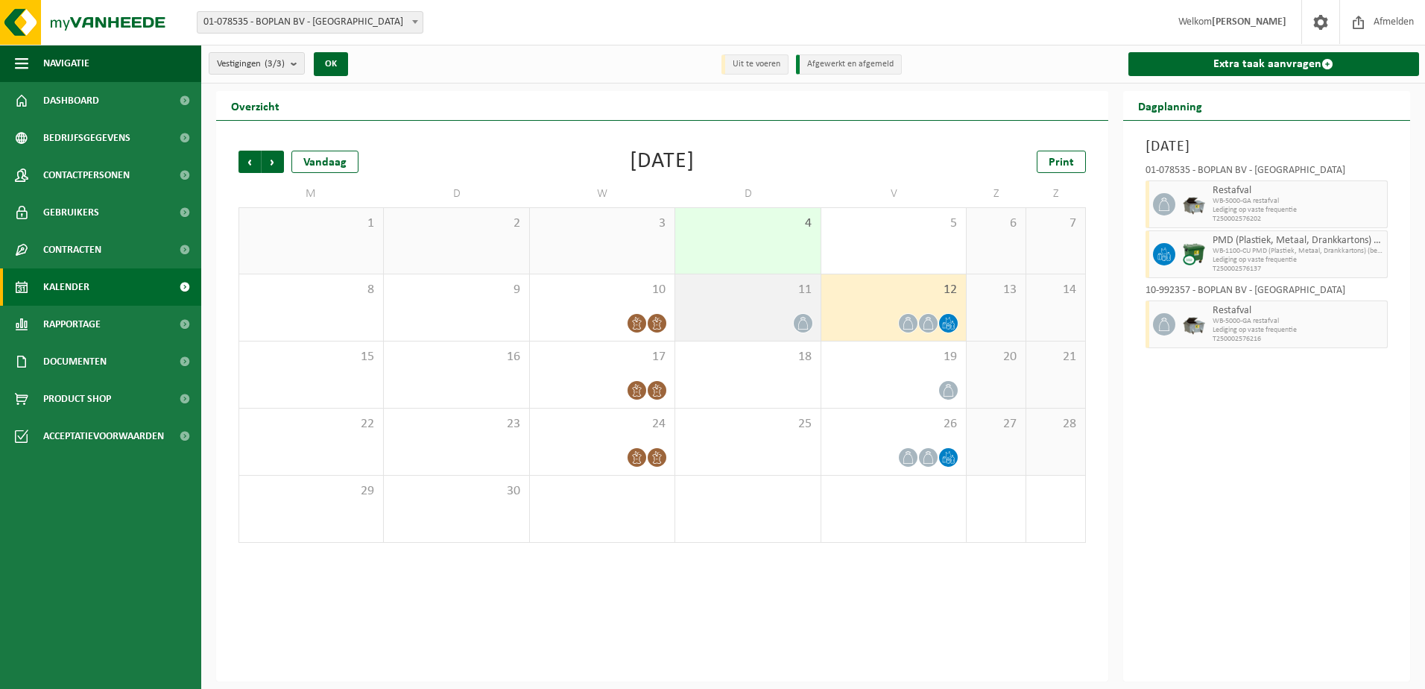
click at [745, 306] on div "11" at bounding box center [747, 307] width 145 height 66
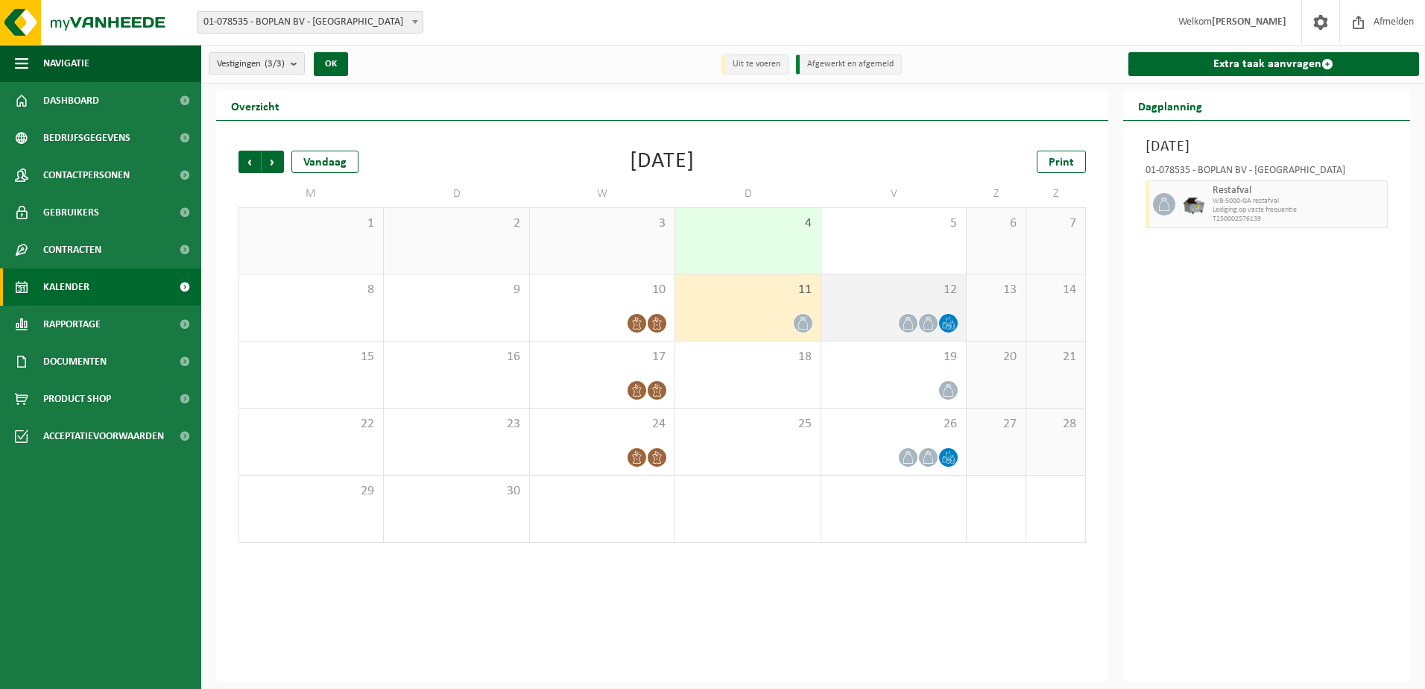
click at [859, 308] on div "12" at bounding box center [893, 307] width 145 height 66
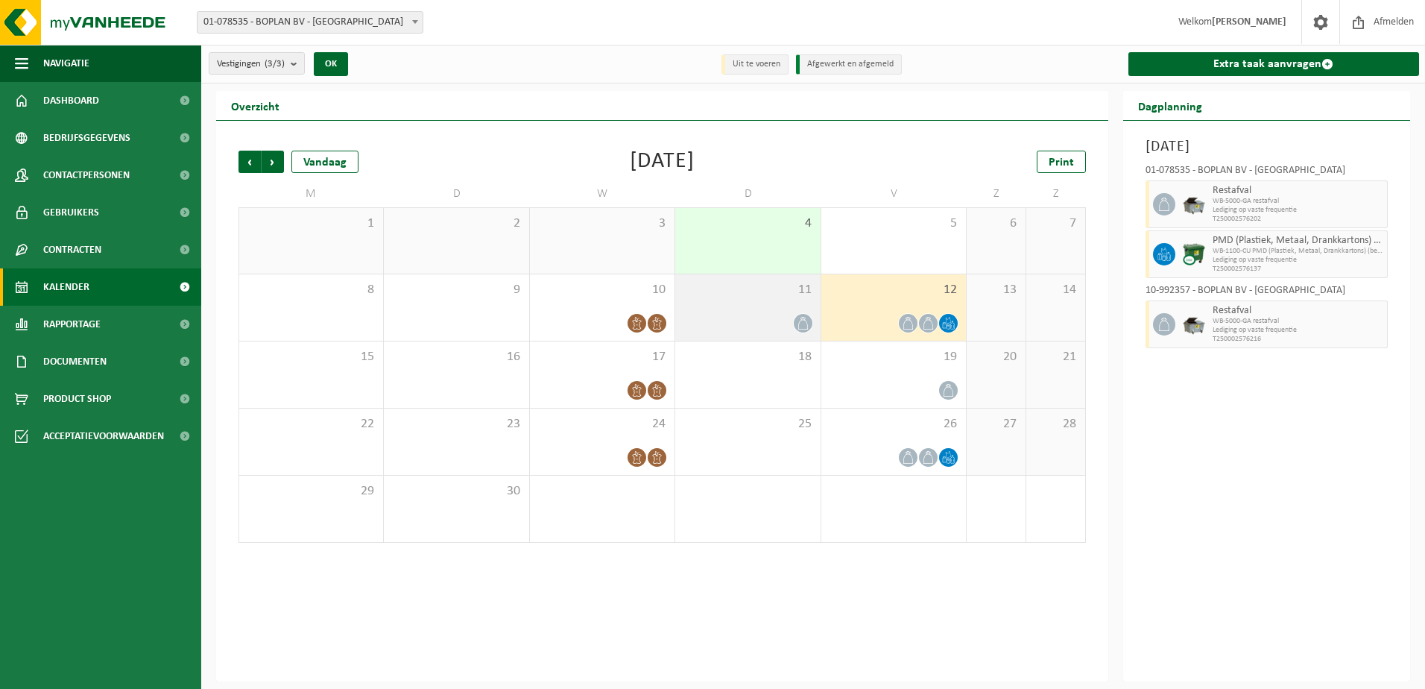
click at [758, 309] on div "11" at bounding box center [747, 307] width 145 height 66
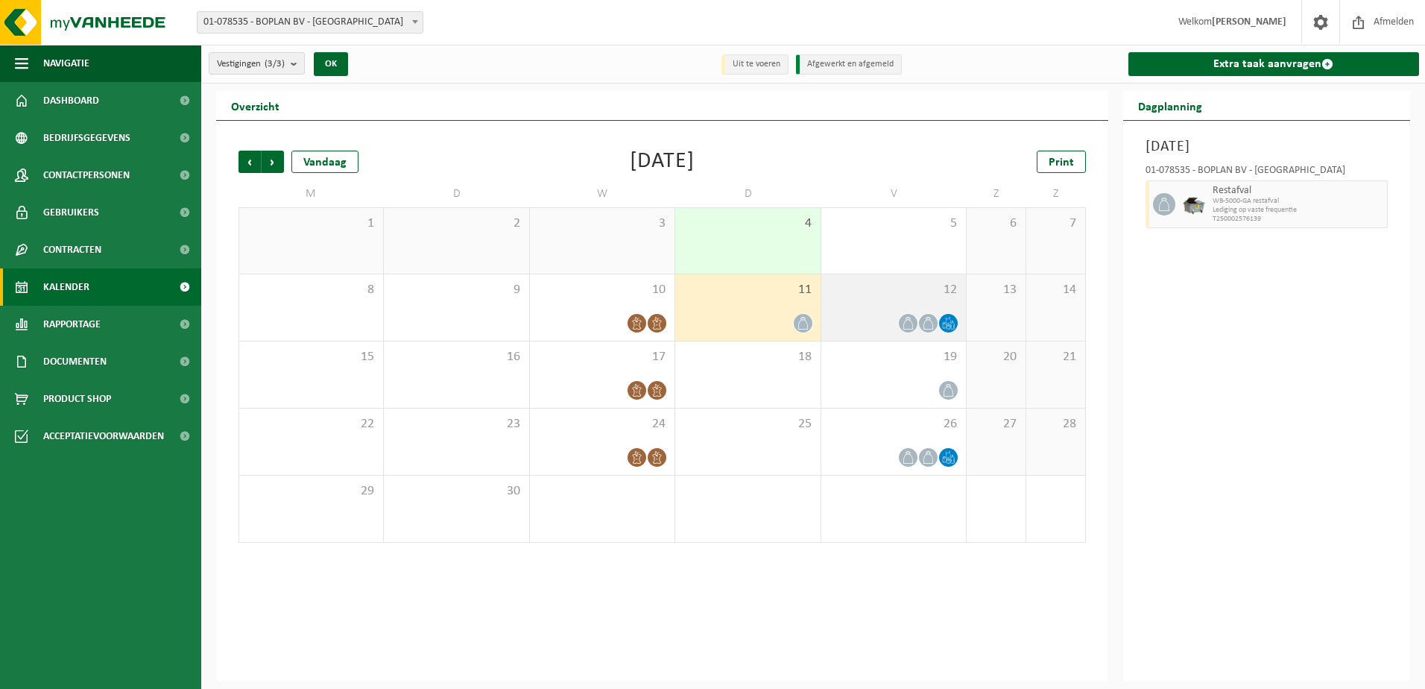
click at [878, 298] on div "12" at bounding box center [893, 307] width 145 height 66
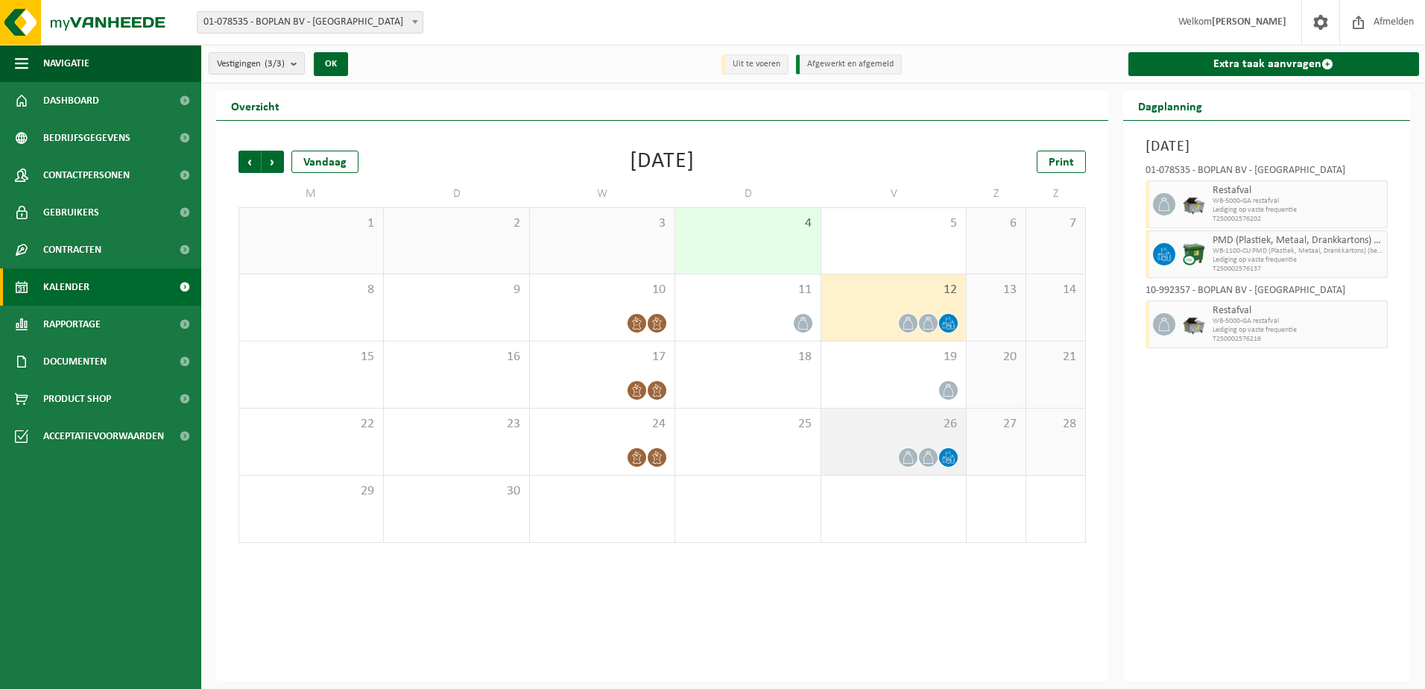
click at [891, 443] on div "26" at bounding box center [893, 441] width 145 height 66
